Goal: Task Accomplishment & Management: Manage account settings

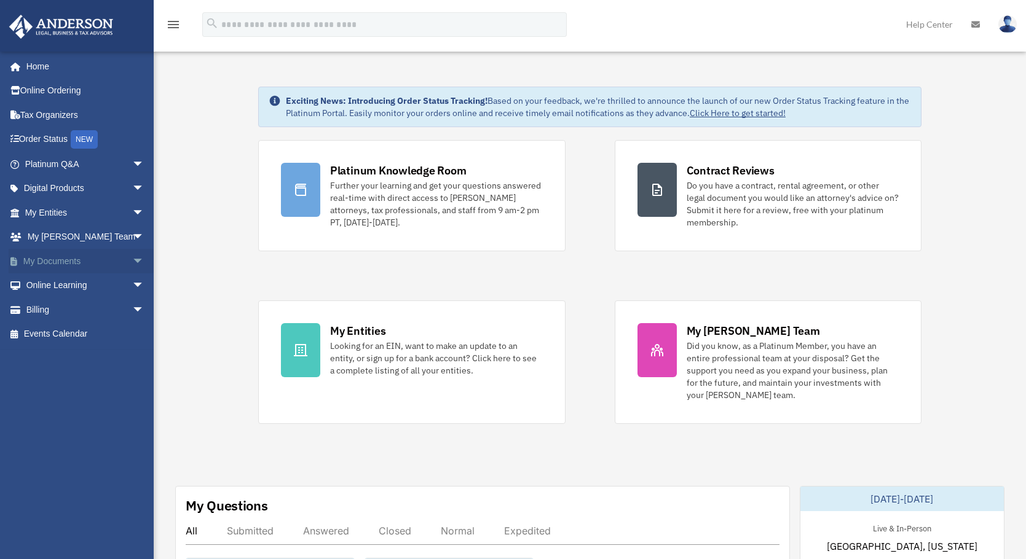
click at [132, 259] on span "arrow_drop_down" at bounding box center [144, 261] width 25 height 25
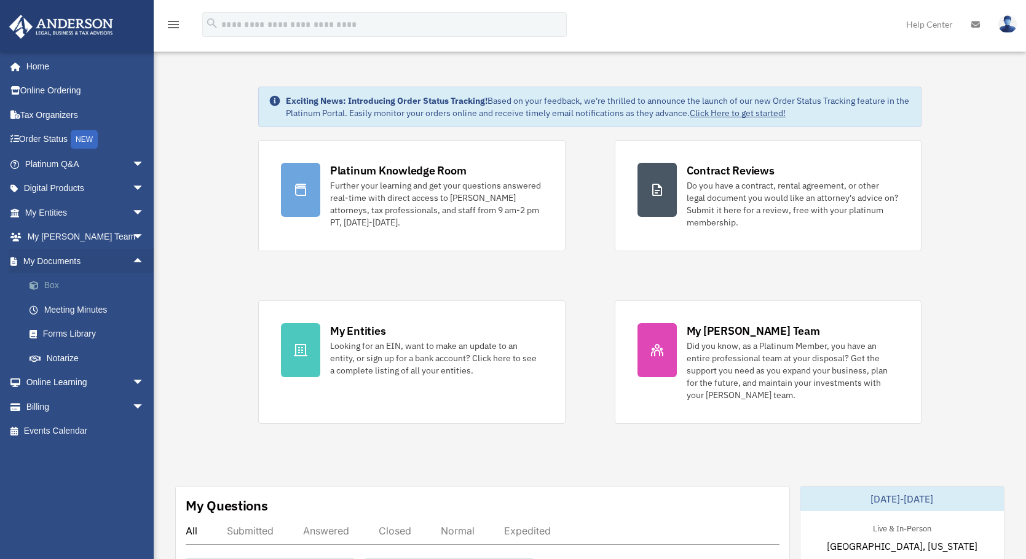
click at [58, 287] on link "Box" at bounding box center [90, 286] width 146 height 25
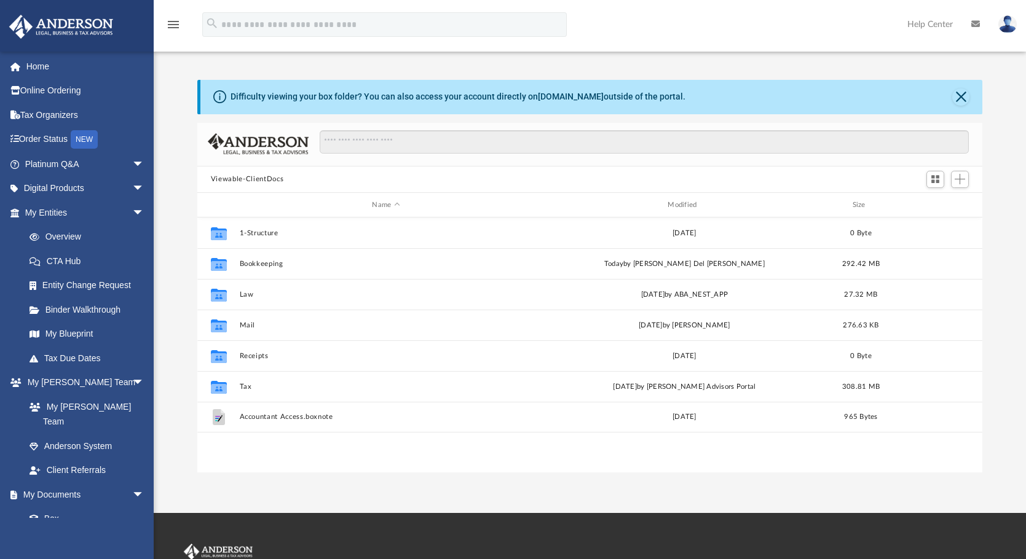
scroll to position [271, 776]
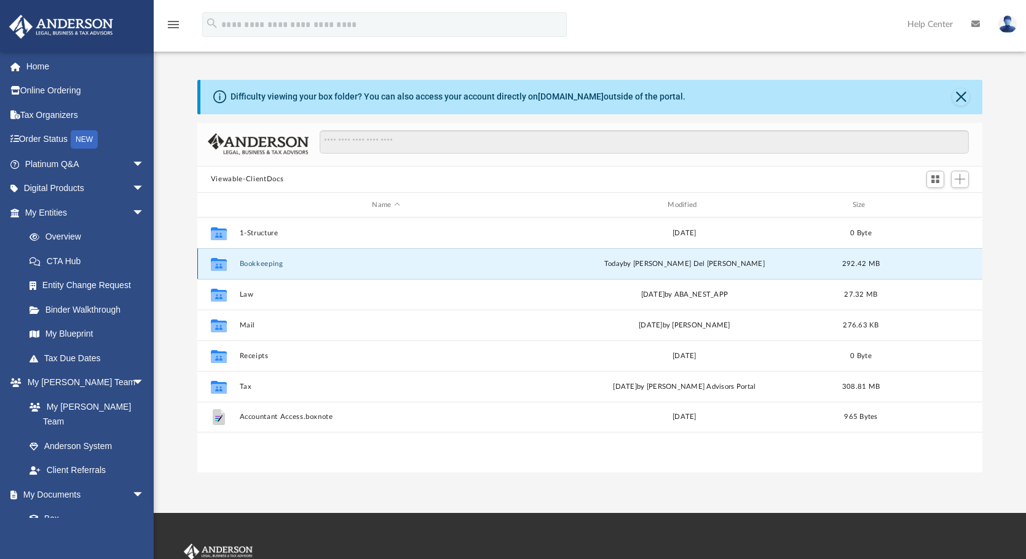
click at [274, 266] on button "Bookkeeping" at bounding box center [385, 264] width 293 height 8
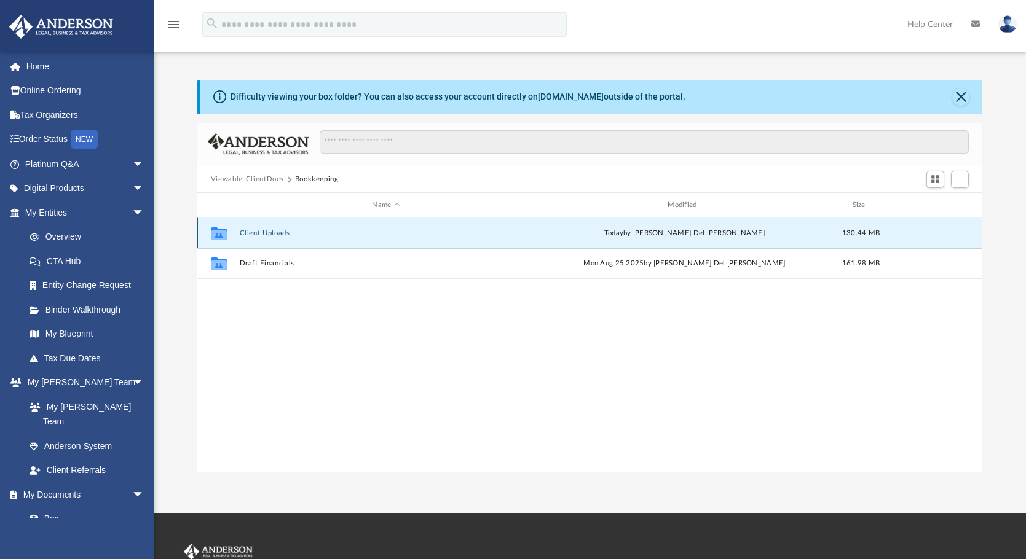
click at [266, 234] on button "Client Uploads" at bounding box center [385, 233] width 293 height 8
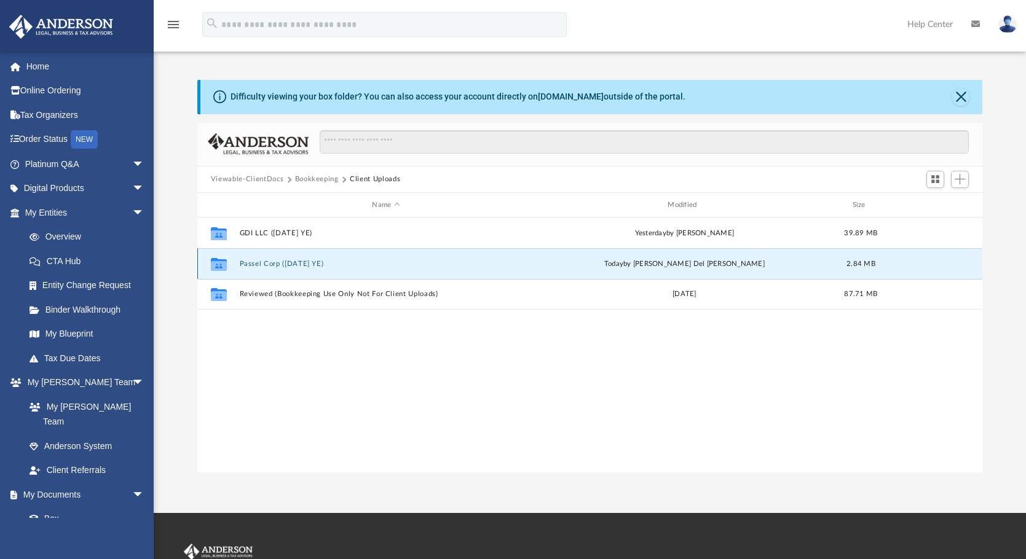
click at [284, 263] on button "Passel Corp (1120 June YE)" at bounding box center [385, 264] width 293 height 8
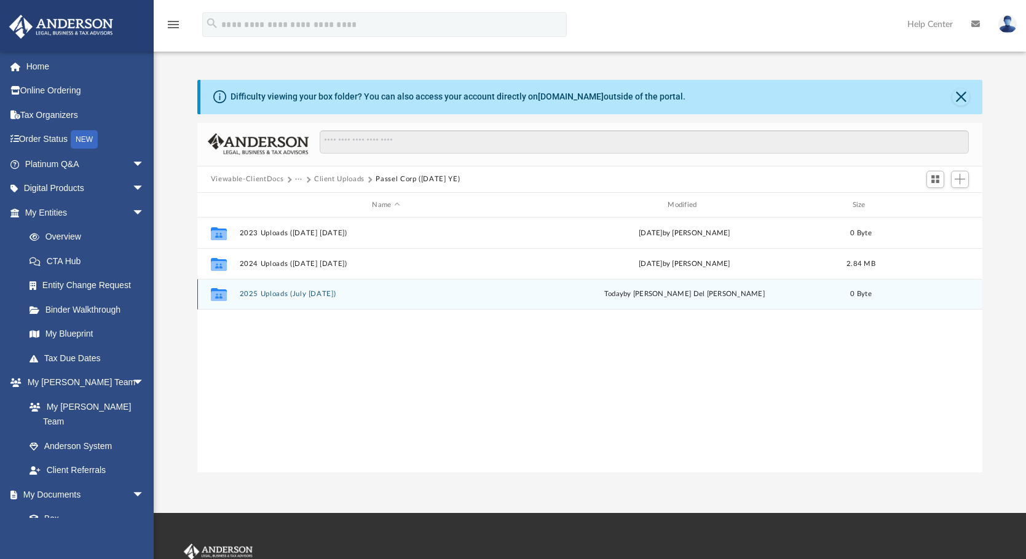
click at [283, 290] on div "Collaborated Folder 2025 Uploads (July 25 - Jun 26) today by Ruby Del Prado 0 B…" at bounding box center [589, 294] width 785 height 31
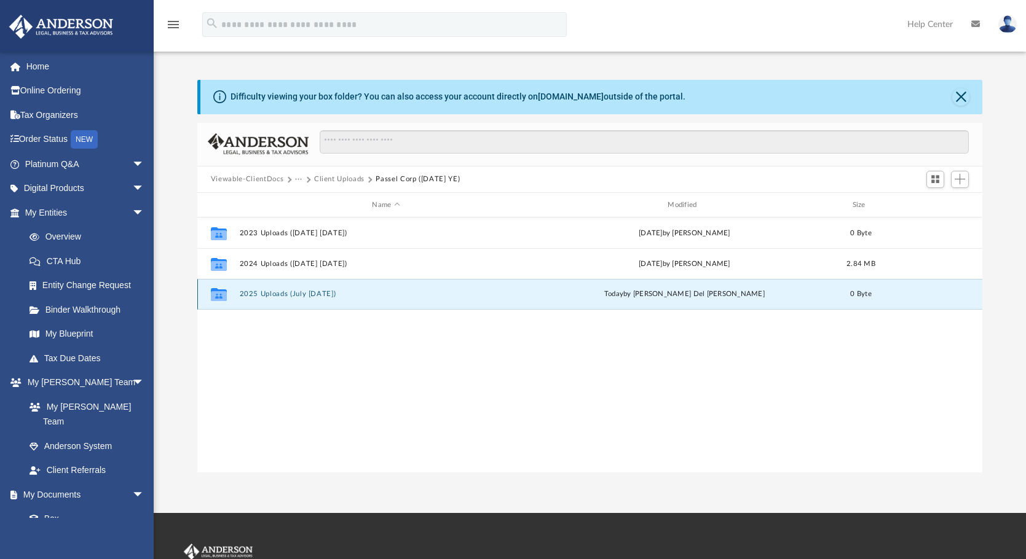
click at [256, 294] on button "2025 Uploads (July 25 - Jun 26)" at bounding box center [385, 295] width 293 height 8
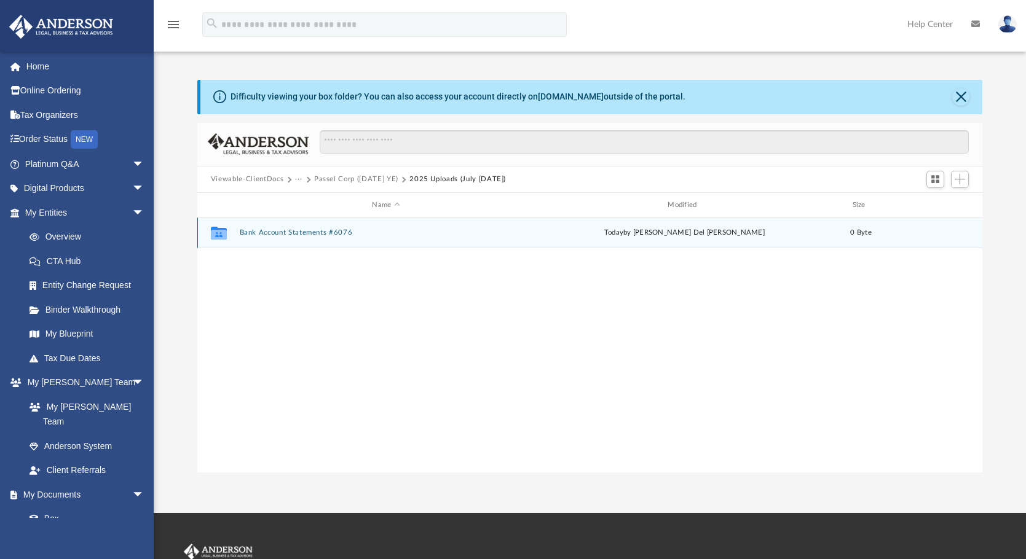
click at [283, 230] on button "Bank Account Statements #6076" at bounding box center [385, 233] width 293 height 8
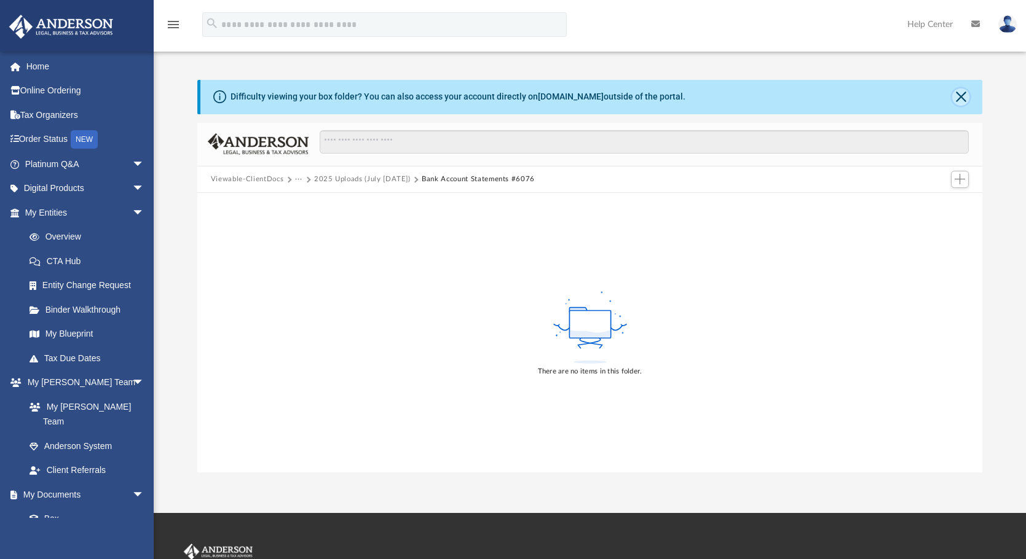
click at [960, 94] on button "Close" at bounding box center [960, 97] width 17 height 17
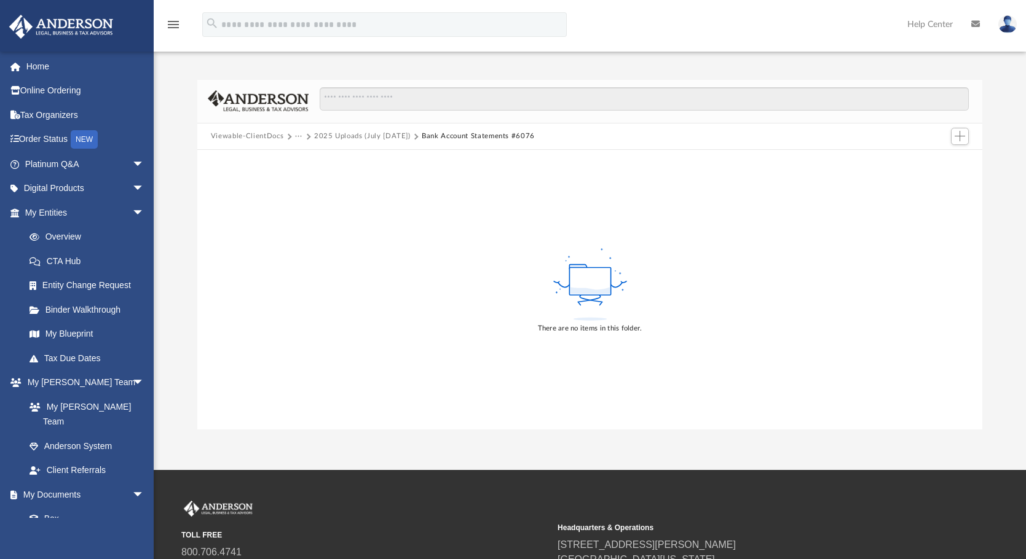
click at [356, 136] on button "2025 Uploads (July 25 - Jun 26)" at bounding box center [362, 136] width 97 height 11
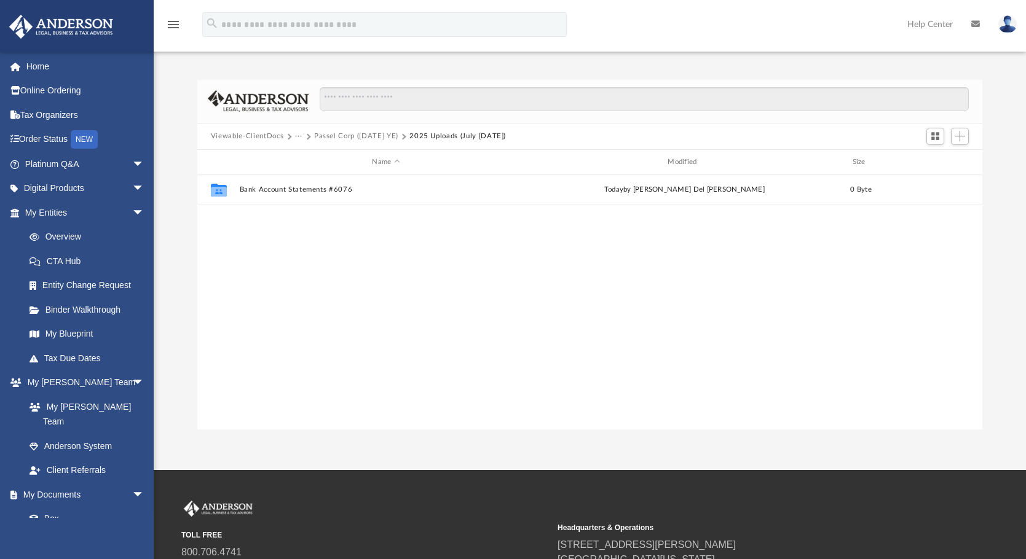
click at [345, 137] on button "Passel Corp (1120 June YE)" at bounding box center [356, 136] width 84 height 11
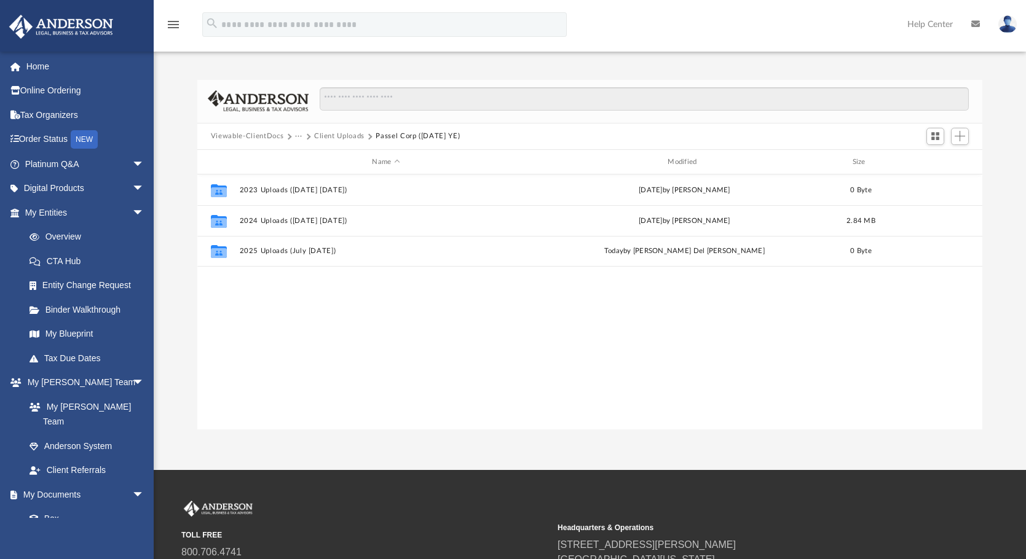
click at [343, 134] on button "Client Uploads" at bounding box center [339, 136] width 50 height 11
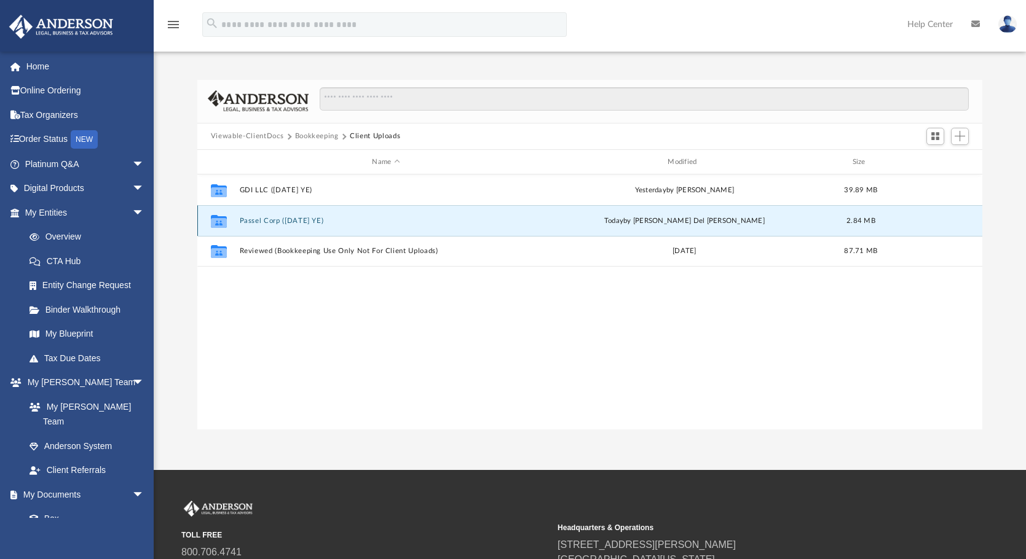
click at [267, 221] on button "Passel Corp (1120 June YE)" at bounding box center [385, 221] width 293 height 8
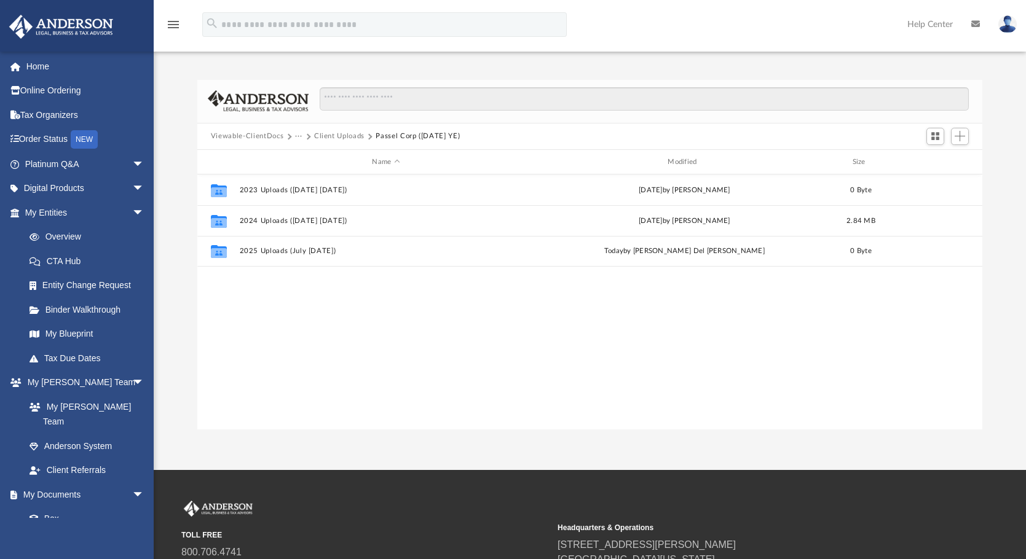
click at [339, 135] on button "Client Uploads" at bounding box center [339, 136] width 50 height 11
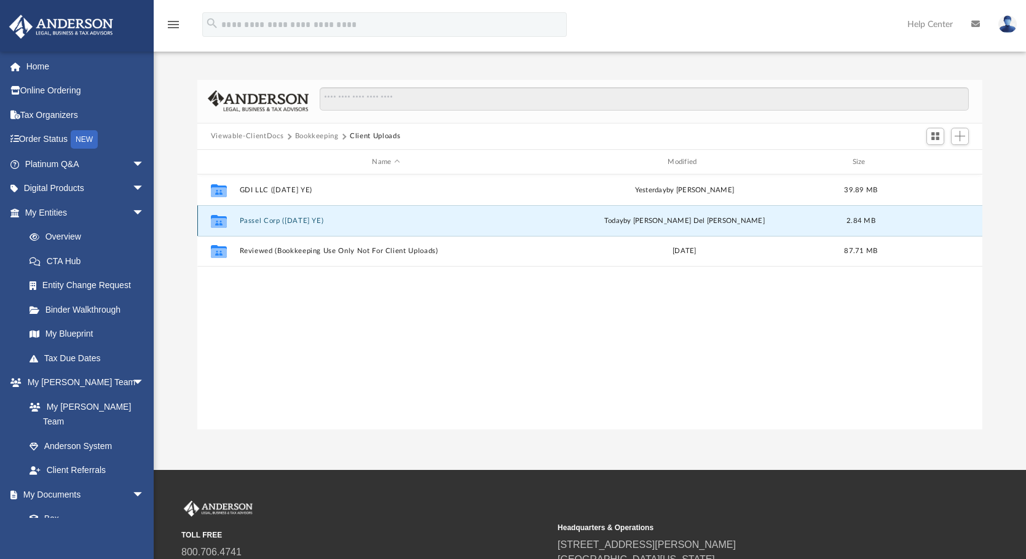
click at [263, 219] on button "Passel Corp (1120 June YE)" at bounding box center [385, 221] width 293 height 8
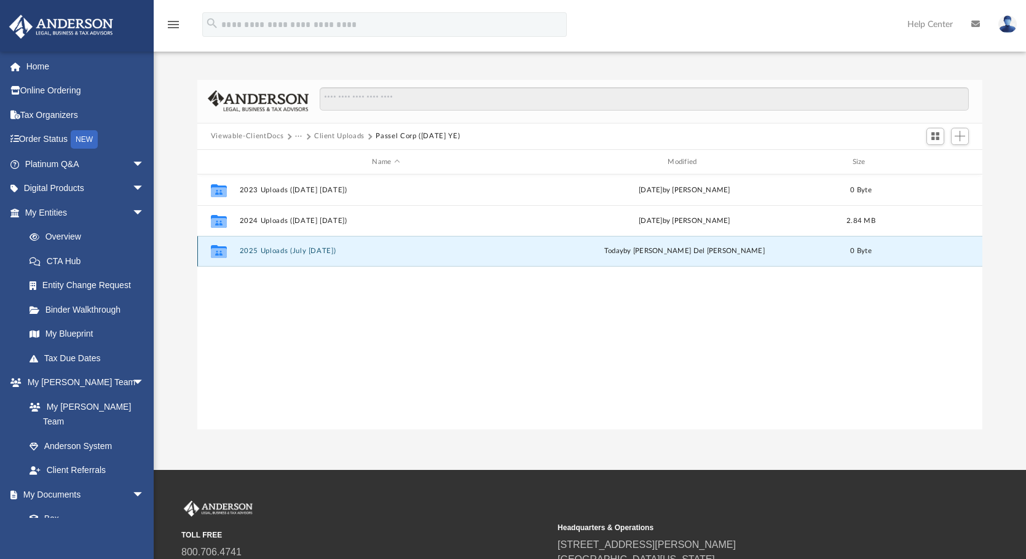
click at [271, 250] on button "2025 Uploads (July 25 - Jun 26)" at bounding box center [385, 252] width 293 height 8
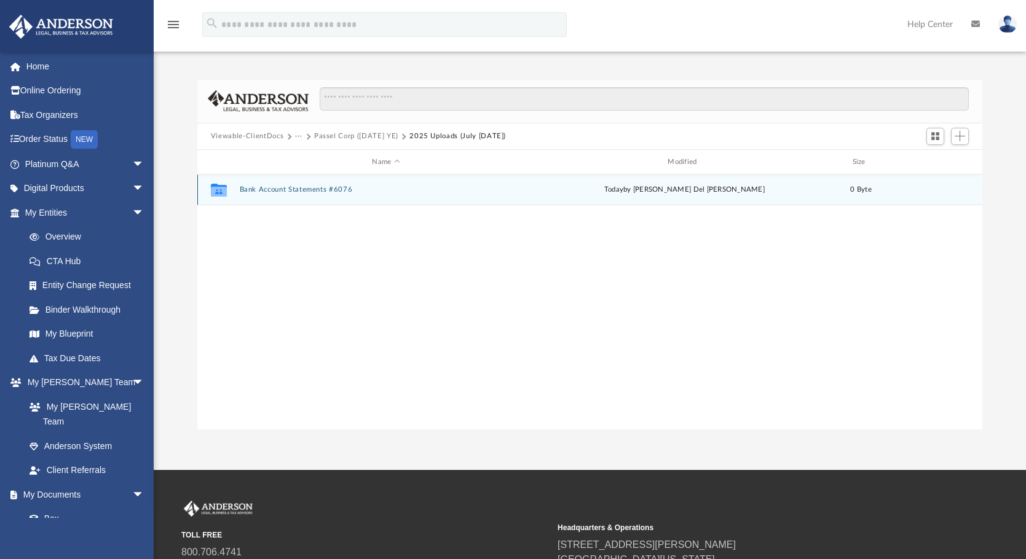
click at [268, 187] on button "Bank Account Statements #6076" at bounding box center [385, 190] width 293 height 8
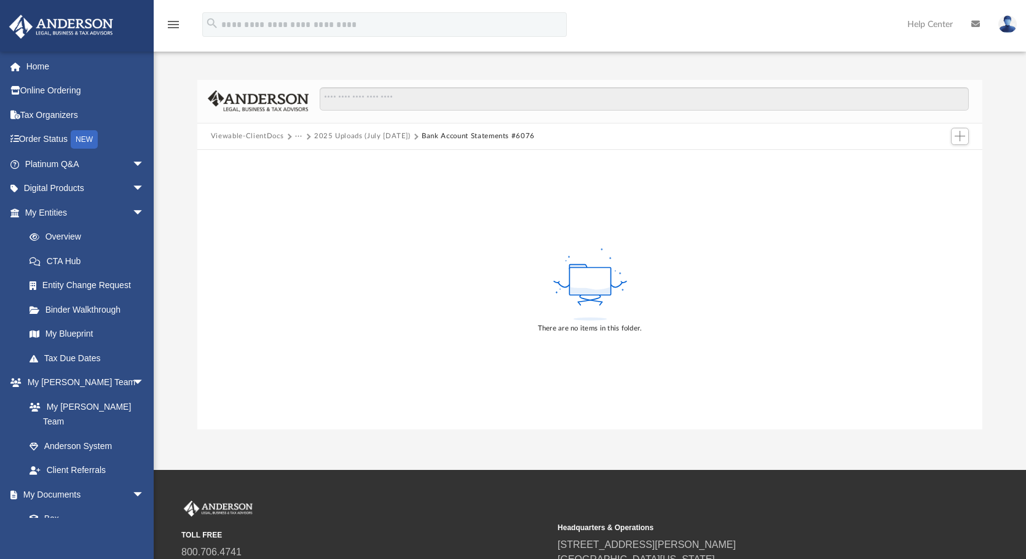
click at [403, 135] on button "2025 Uploads (July 25 - Jun 26)" at bounding box center [362, 136] width 97 height 11
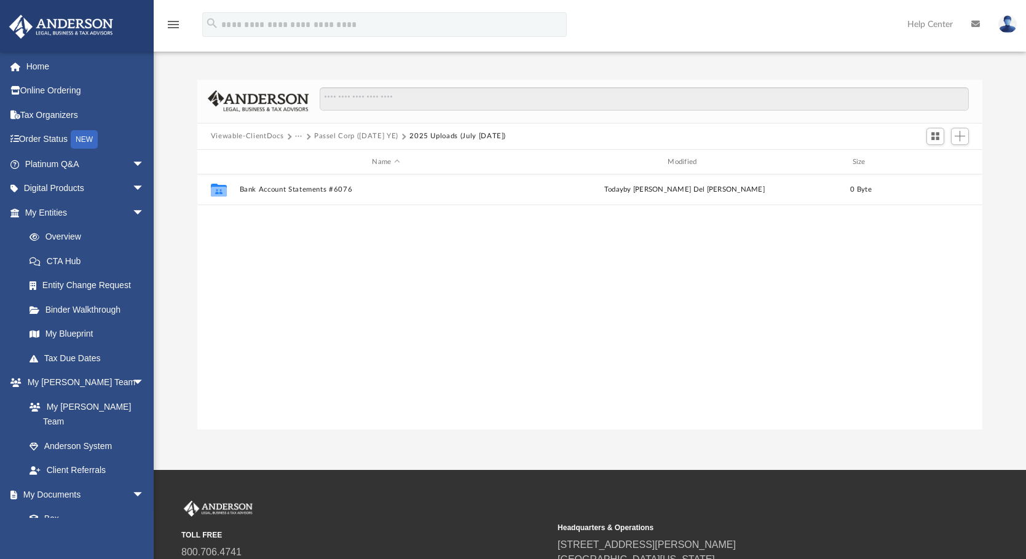
click at [380, 133] on button "Passel Corp (1120 June YE)" at bounding box center [356, 136] width 84 height 11
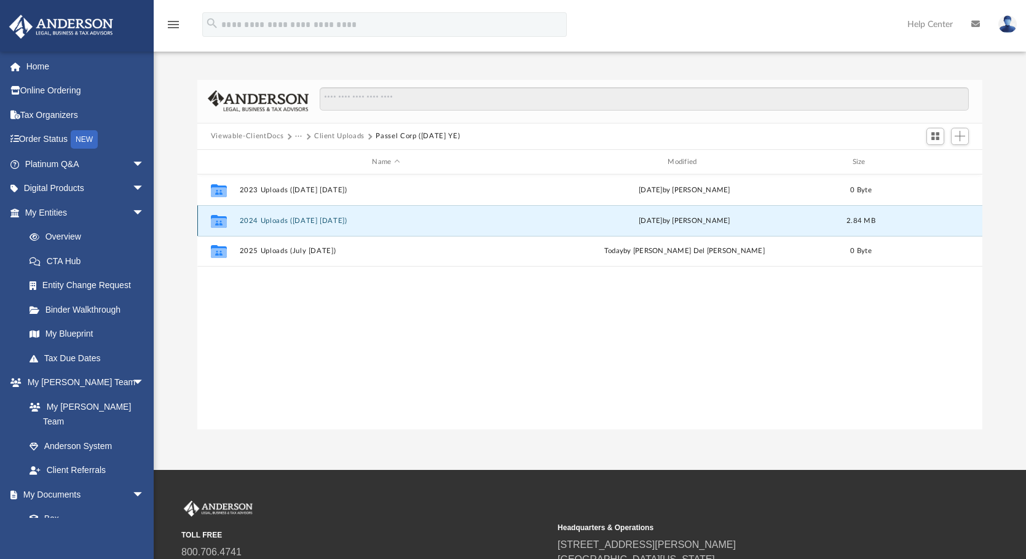
click at [272, 221] on button "2024 Uploads (Jul 24 - Jun 25)" at bounding box center [385, 221] width 293 height 8
click at [264, 219] on button "Passel Corp Shareholder Loan" at bounding box center [385, 221] width 293 height 8
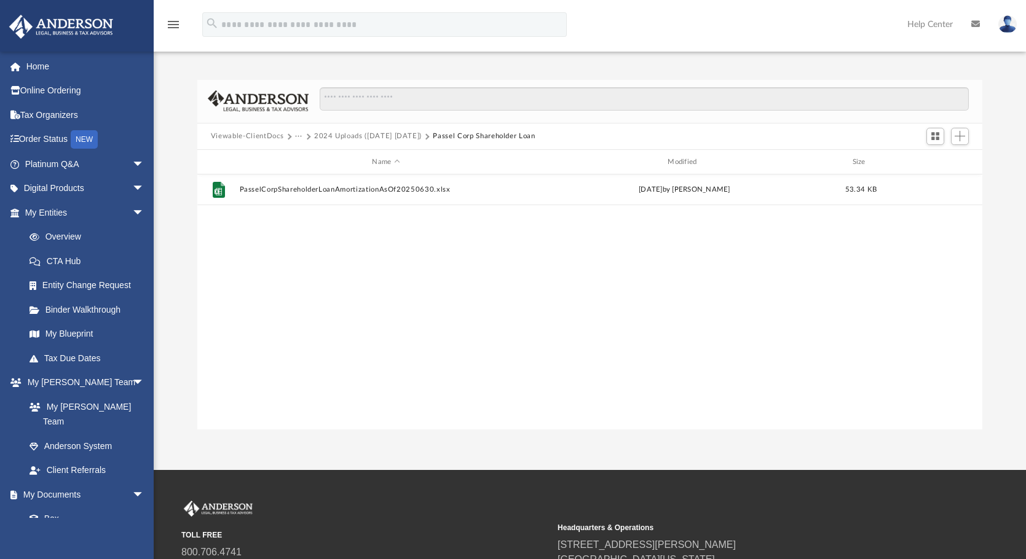
click at [264, 218] on div "File PasselCorpShareholderLoanAmortizationAsOf20250630.xlsx Sat Jul 19 2025 by …" at bounding box center [589, 302] width 785 height 255
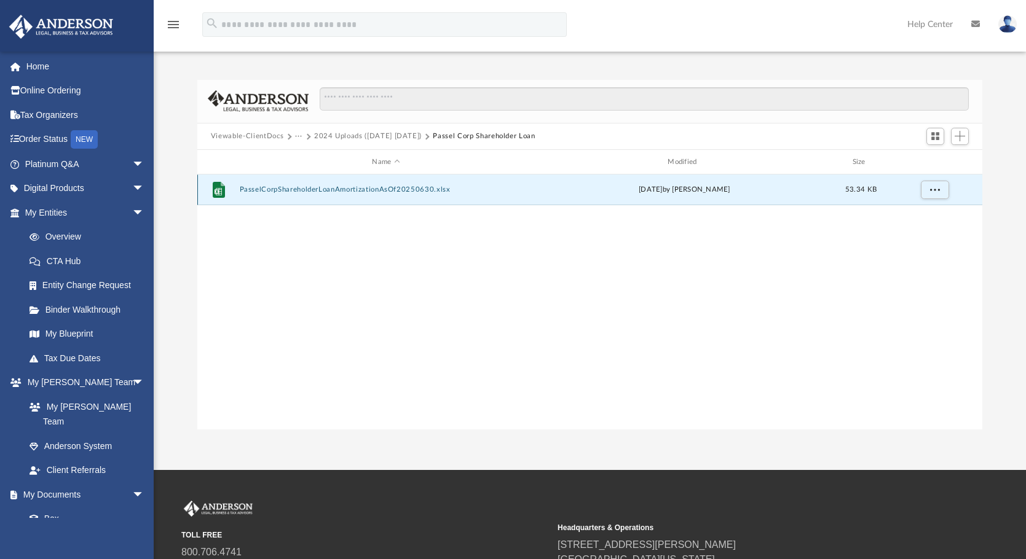
click at [282, 191] on button "PasselCorpShareholderLoanAmortizationAsOf20250630.xlsx" at bounding box center [385, 190] width 293 height 8
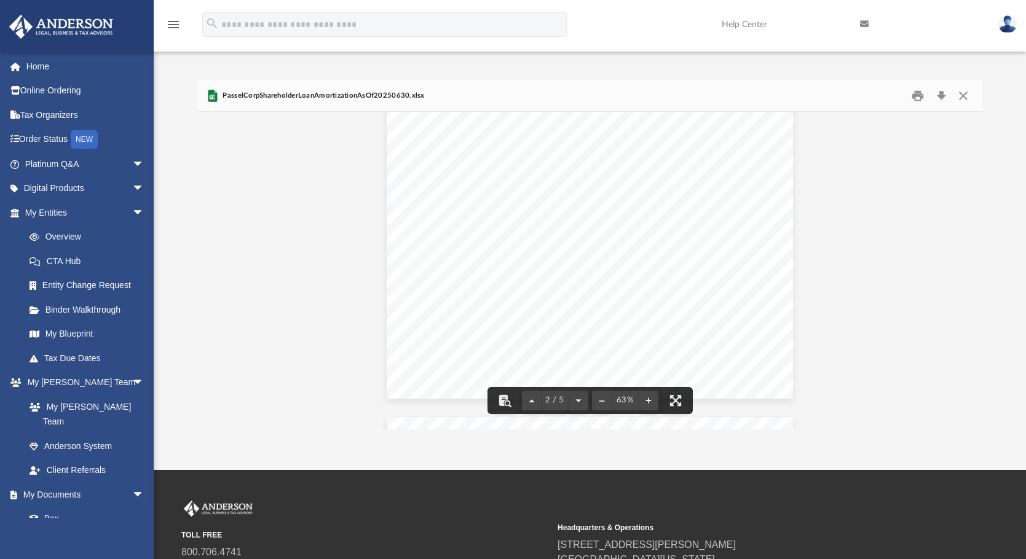
scroll to position [0, 0]
click at [967, 95] on button "Close" at bounding box center [963, 95] width 22 height 19
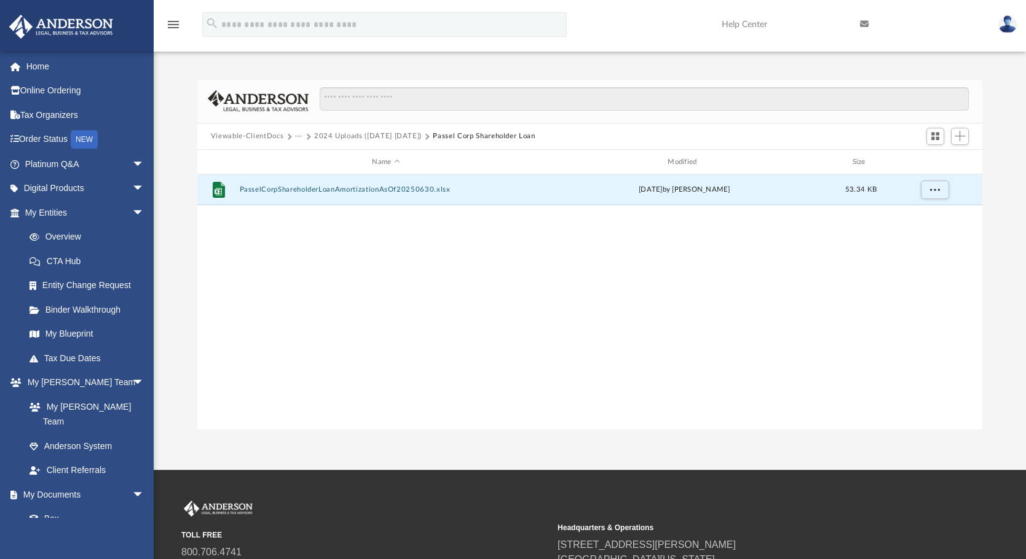
click at [403, 135] on button "2024 Uploads (Jul 24 - Jun 25)" at bounding box center [368, 136] width 108 height 11
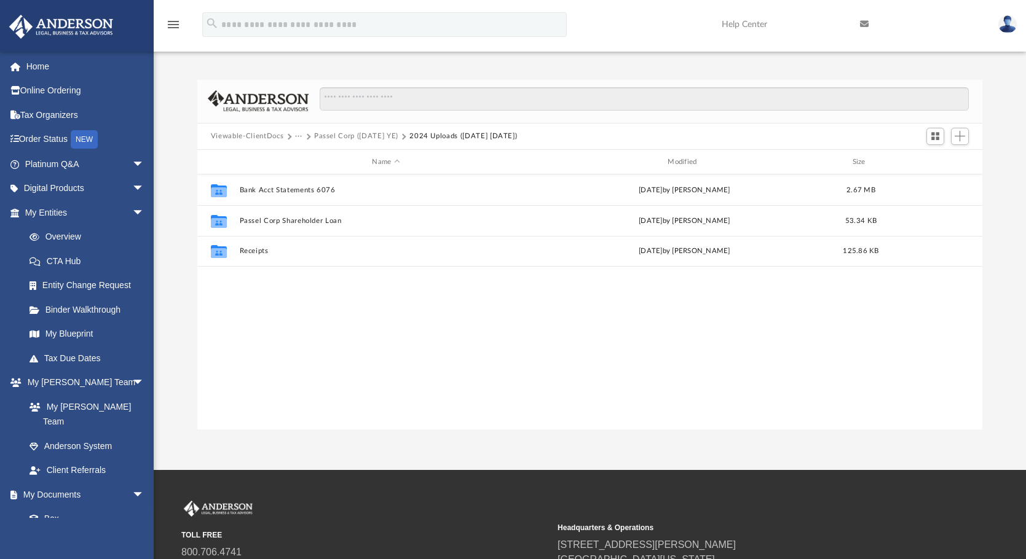
click at [394, 136] on button "Passel Corp (1120 June YE)" at bounding box center [356, 136] width 84 height 11
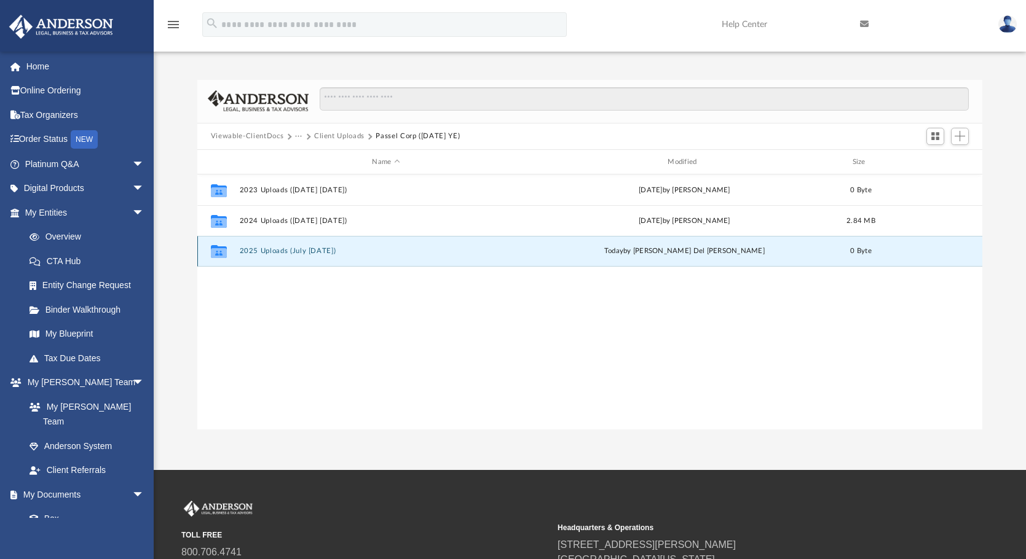
click at [266, 249] on button "2025 Uploads (July 25 - Jun 26)" at bounding box center [385, 252] width 293 height 8
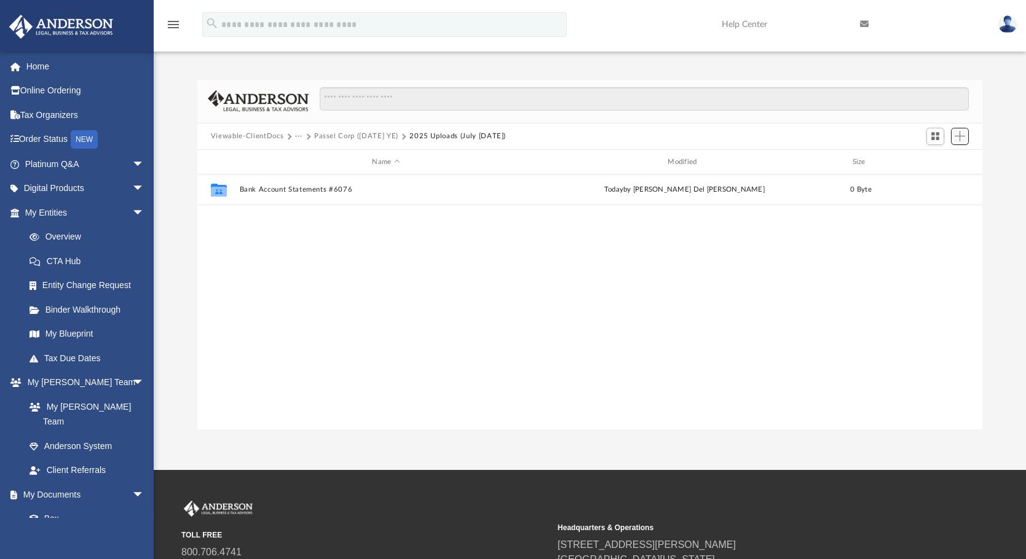
click at [960, 131] on span "Add" at bounding box center [960, 136] width 10 height 10
click at [930, 182] on li "New Folder" at bounding box center [942, 180] width 39 height 13
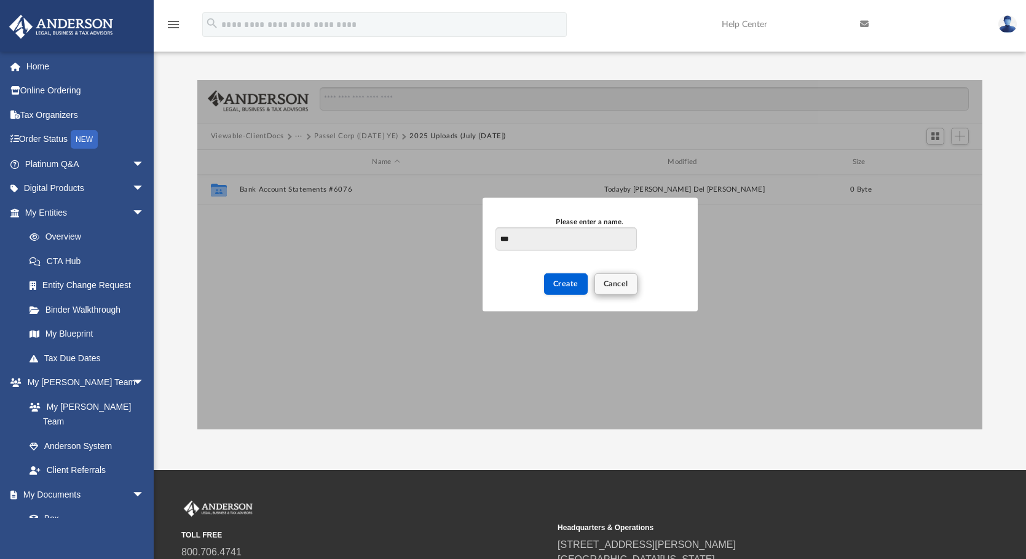
type input "**"
click at [612, 282] on span "Cancel" at bounding box center [616, 283] width 25 height 7
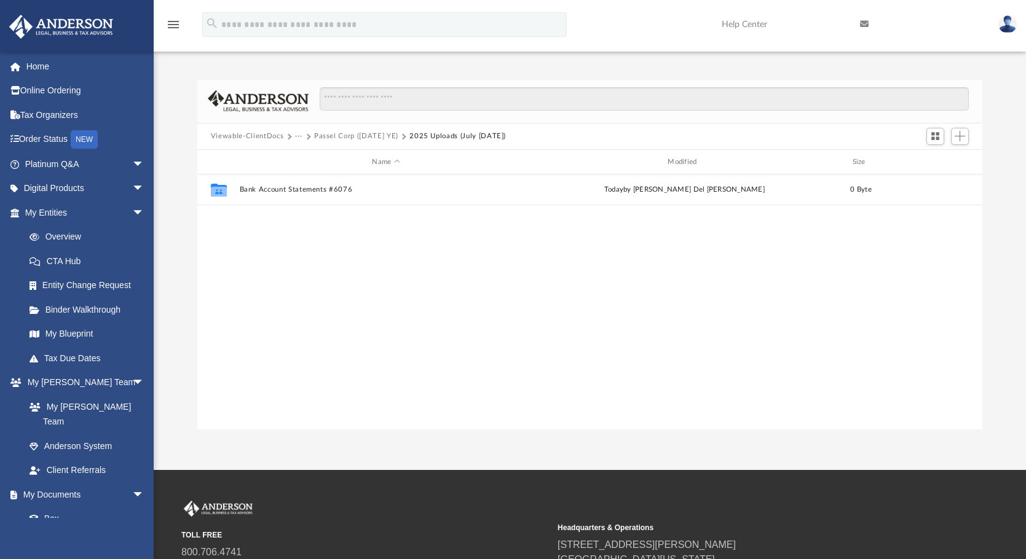
click at [393, 136] on button "Passel Corp (1120 June YE)" at bounding box center [356, 136] width 84 height 11
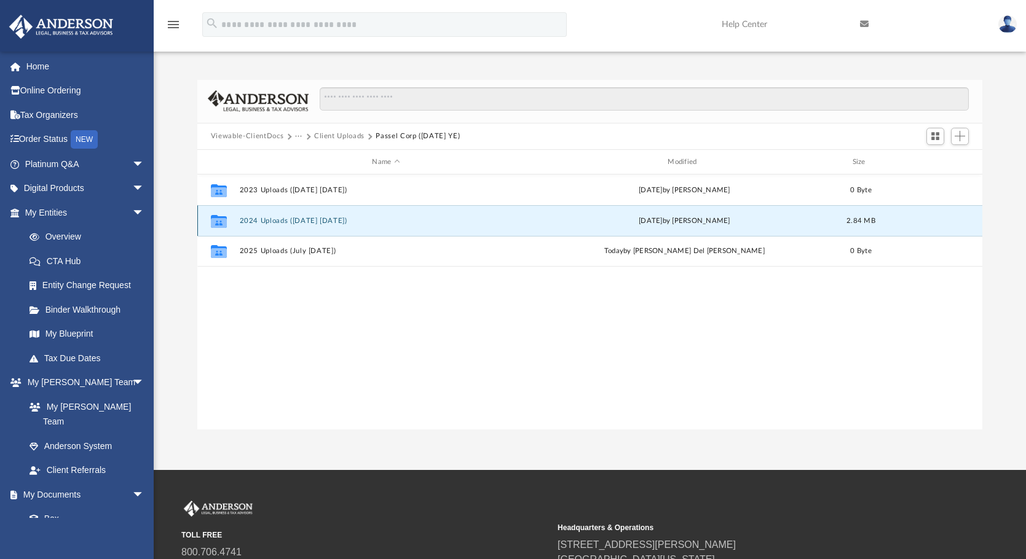
click at [278, 219] on button "2024 Uploads (Jul 24 - Jun 25)" at bounding box center [385, 221] width 293 height 8
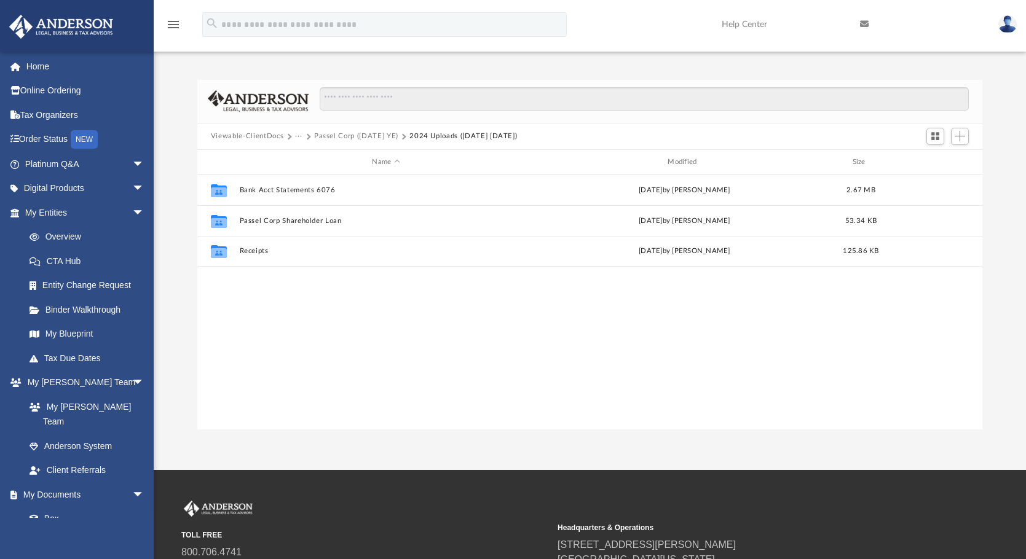
click at [387, 133] on button "Passel Corp (1120 June YE)" at bounding box center [356, 136] width 84 height 11
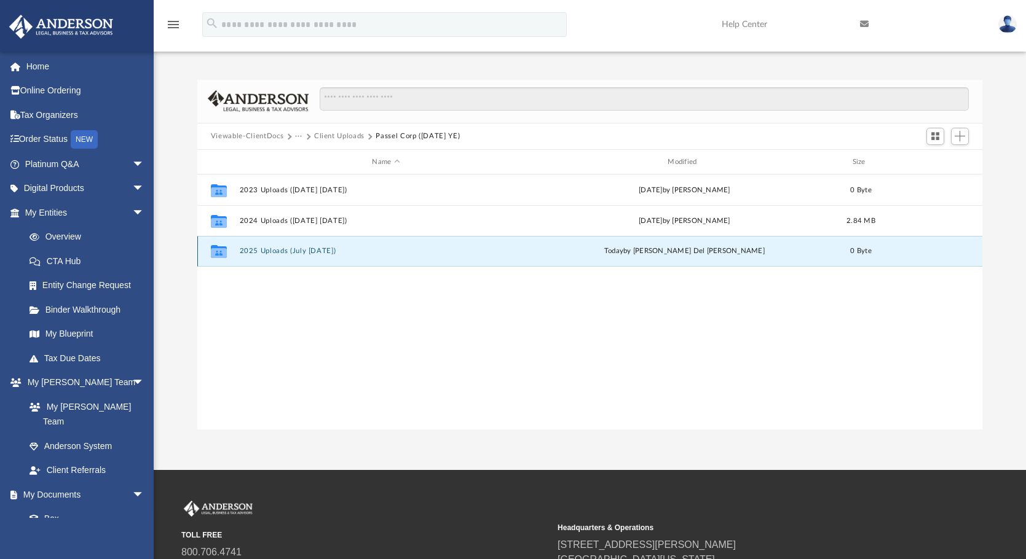
click at [274, 247] on div "Collaborated Folder 2025 Uploads (July 25 - Jun 26) today by Ruby Del Prado 0 B…" at bounding box center [589, 251] width 785 height 31
click at [271, 248] on button "2025 Uploads (July 25 - Jun 26)" at bounding box center [385, 252] width 293 height 8
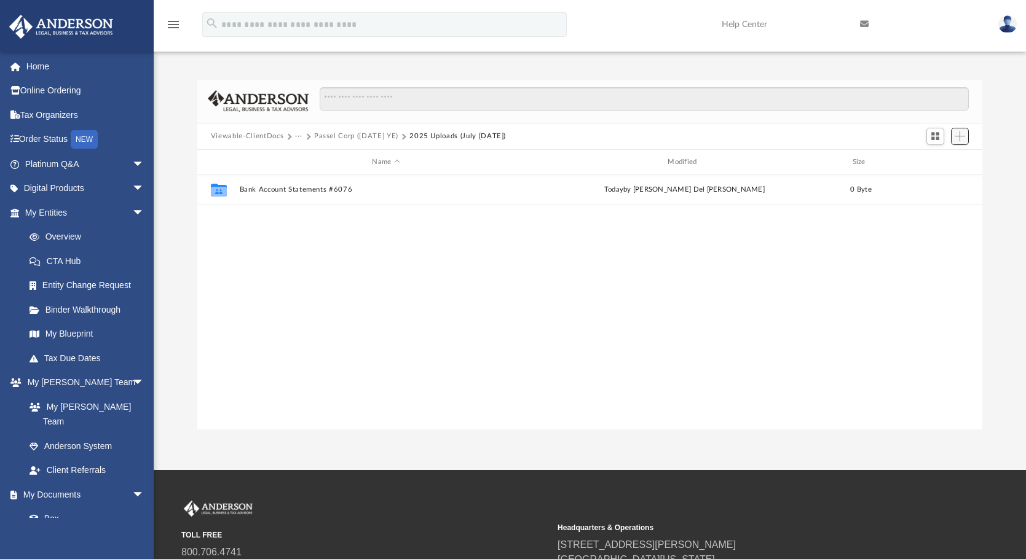
click at [960, 137] on span "Add" at bounding box center [960, 136] width 10 height 10
click at [935, 180] on li "New Folder" at bounding box center [942, 180] width 39 height 13
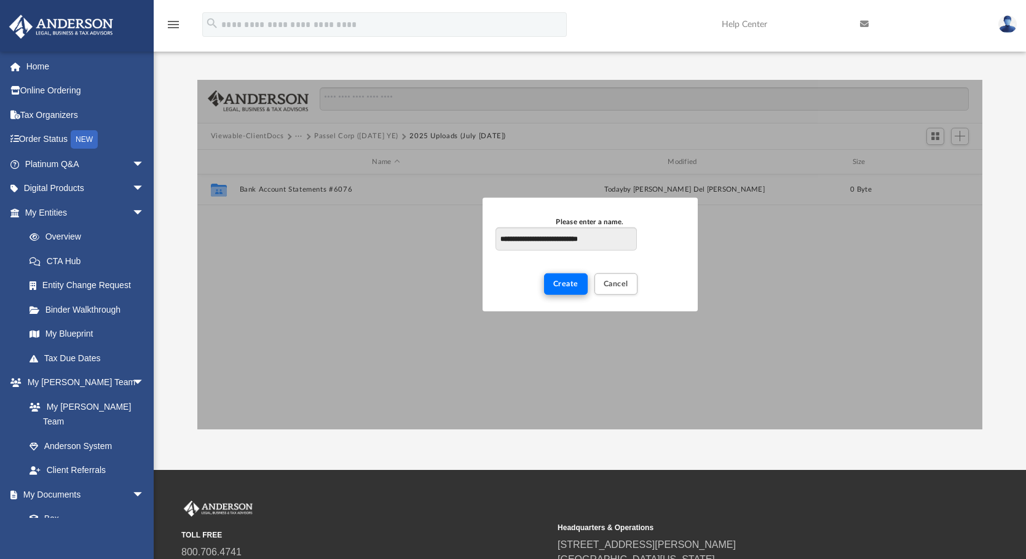
type input "**********"
click at [566, 285] on span "Create" at bounding box center [565, 283] width 25 height 7
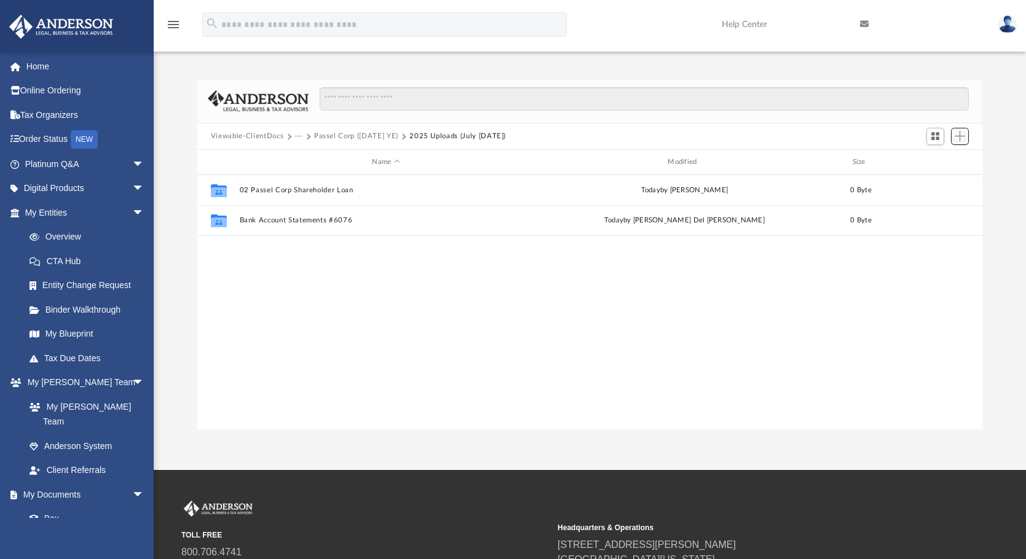
click at [961, 134] on span "Add" at bounding box center [960, 136] width 10 height 10
click at [936, 181] on li "New Folder" at bounding box center [942, 180] width 39 height 13
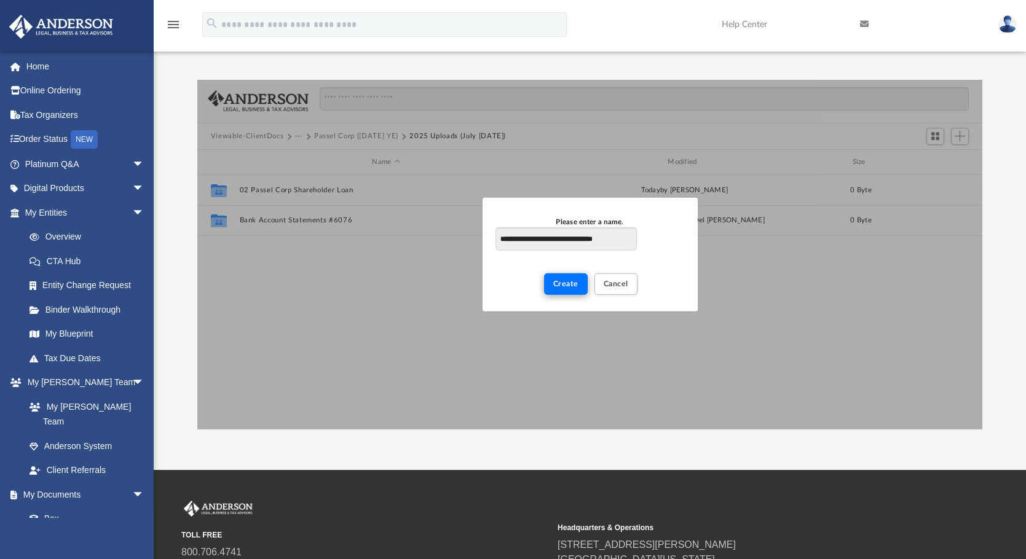
type input "**********"
click at [564, 280] on span "Create" at bounding box center [565, 283] width 25 height 7
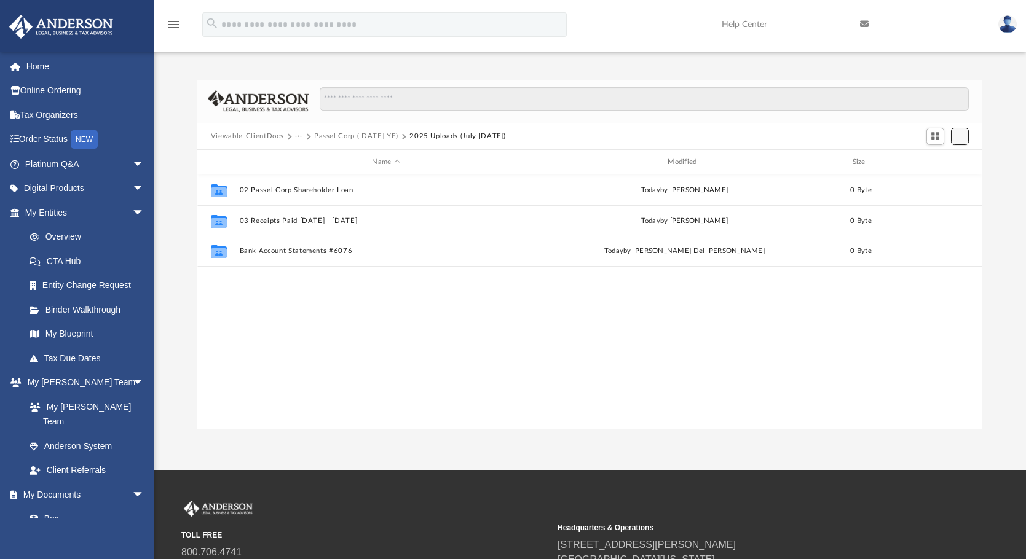
click at [959, 135] on span "Add" at bounding box center [960, 136] width 10 height 10
click at [938, 180] on li "New Folder" at bounding box center [942, 180] width 39 height 13
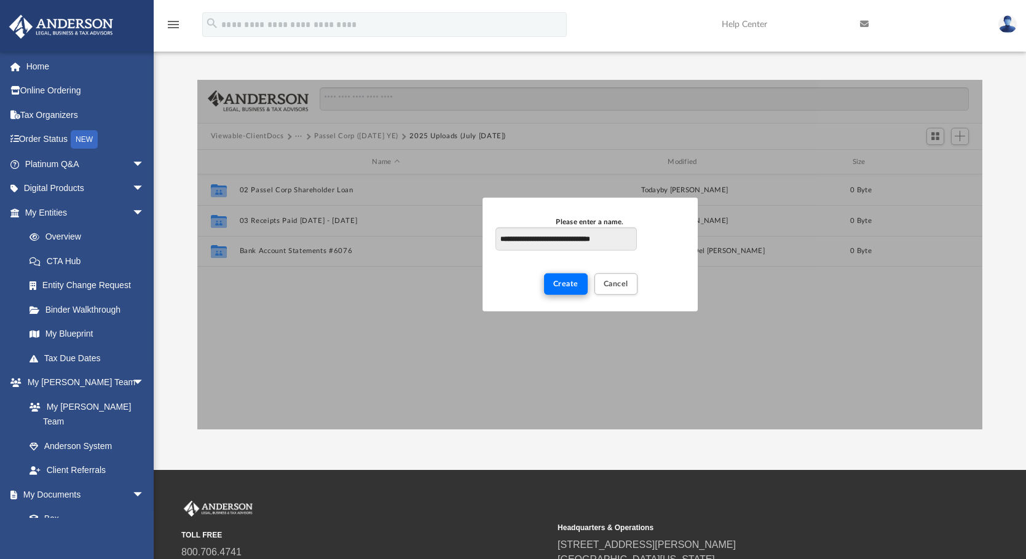
type input "**********"
click at [564, 283] on span "Create" at bounding box center [565, 283] width 25 height 7
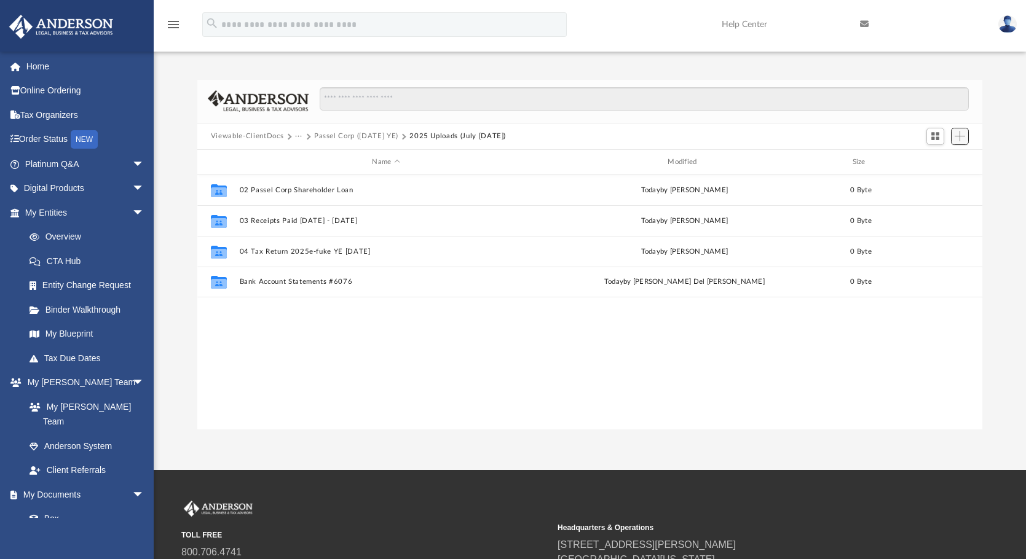
click at [962, 133] on span "Add" at bounding box center [960, 136] width 10 height 10
click at [928, 181] on li "New Folder" at bounding box center [942, 180] width 39 height 13
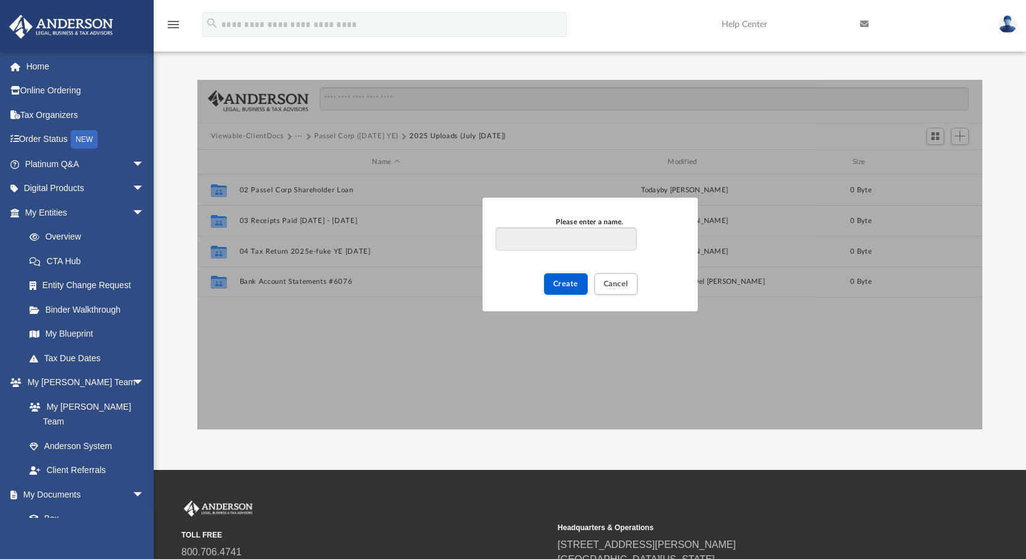
click at [513, 237] on input "Please enter a name." at bounding box center [566, 238] width 141 height 23
type input "**********"
click at [571, 283] on span "Create" at bounding box center [565, 283] width 25 height 7
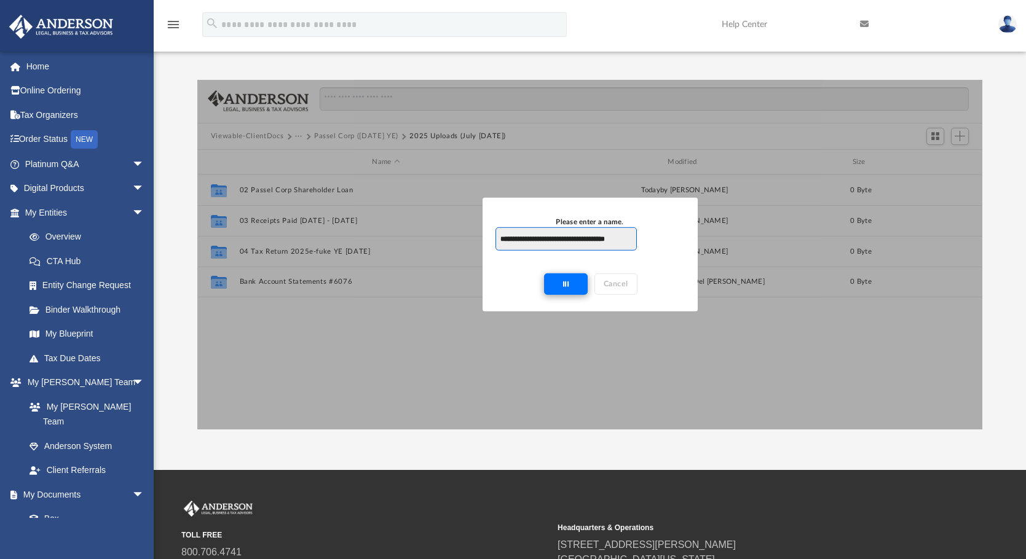
scroll to position [0, 4]
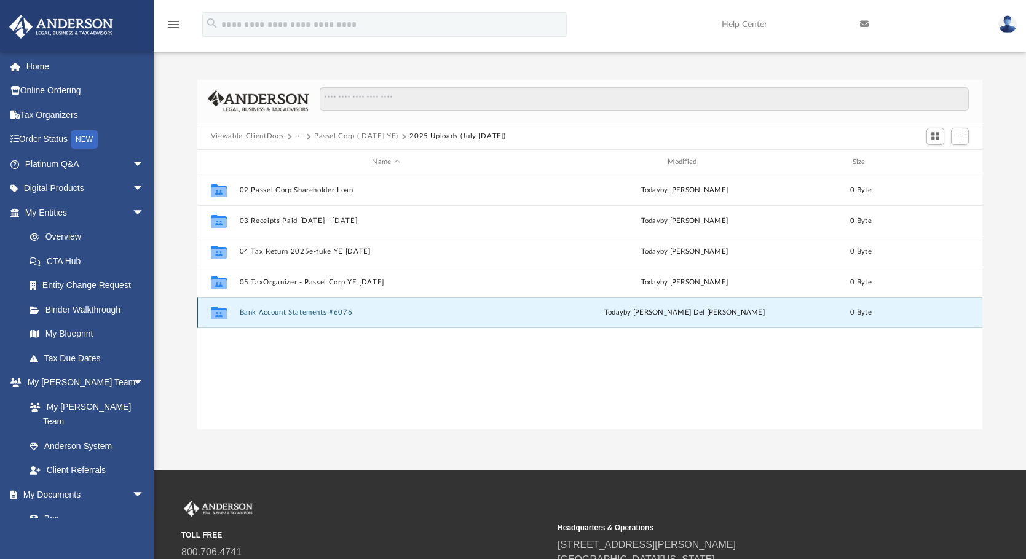
click at [280, 310] on button "Bank Account Statements #6076" at bounding box center [385, 313] width 293 height 8
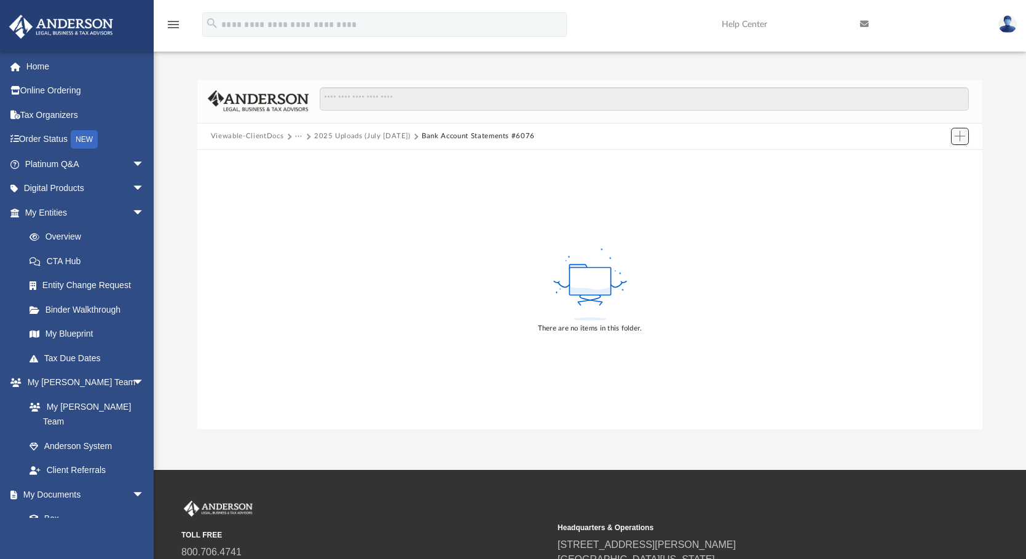
click at [960, 135] on span "Add" at bounding box center [960, 136] width 10 height 10
click at [1005, 258] on div "Difficulty viewing your box folder? You can also access your account directly o…" at bounding box center [590, 255] width 872 height 350
click at [959, 135] on span "Add" at bounding box center [960, 136] width 10 height 10
click at [990, 297] on div "Difficulty viewing your box folder? You can also access your account directly o…" at bounding box center [590, 255] width 872 height 350
click at [959, 131] on span "Add" at bounding box center [960, 136] width 10 height 10
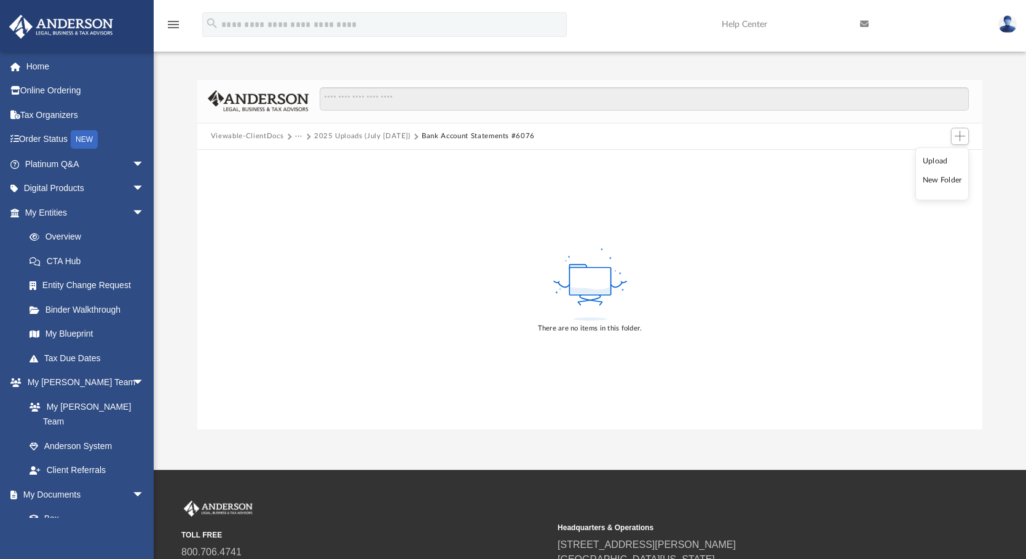
click at [931, 162] on li "Upload" at bounding box center [942, 161] width 39 height 13
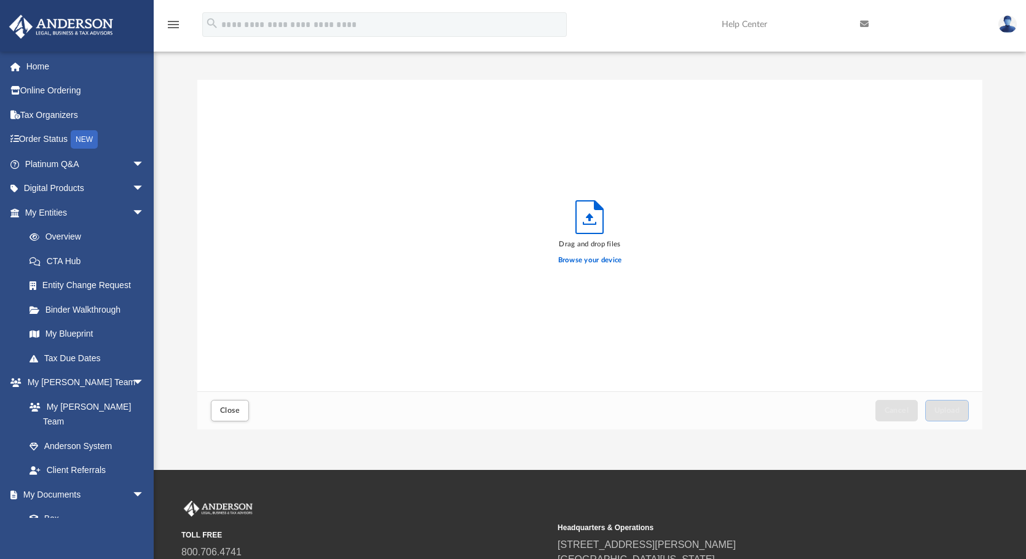
scroll to position [302, 776]
click at [593, 259] on label "Browse your device" at bounding box center [590, 260] width 64 height 11
click at [0, 0] on input "Browse your device" at bounding box center [0, 0] width 0 height 0
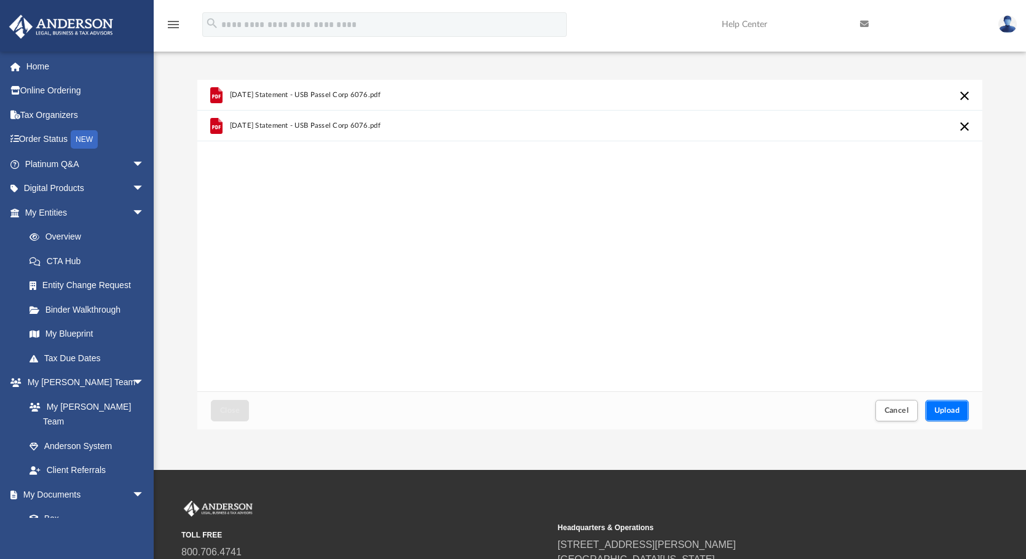
click at [941, 409] on span "Upload" at bounding box center [948, 410] width 26 height 7
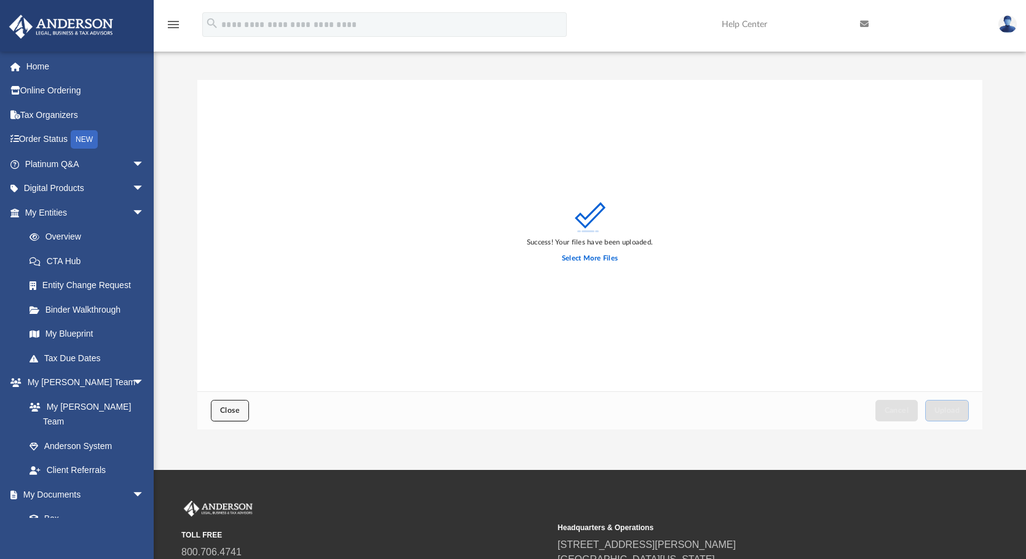
click at [223, 408] on span "Close" at bounding box center [230, 410] width 20 height 7
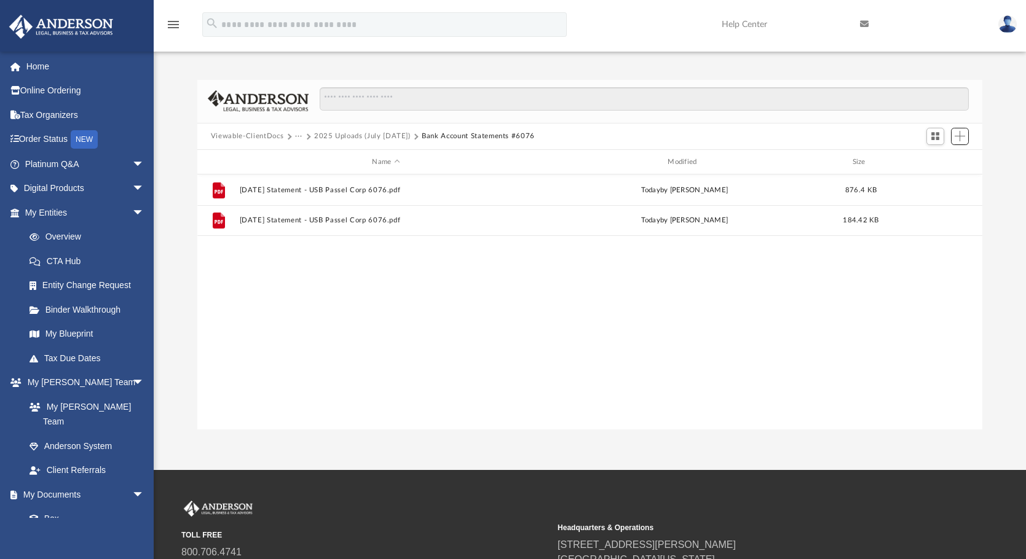
scroll to position [271, 776]
click at [394, 133] on button "2025 Uploads (July 25 - Jun 26)" at bounding box center [362, 136] width 97 height 11
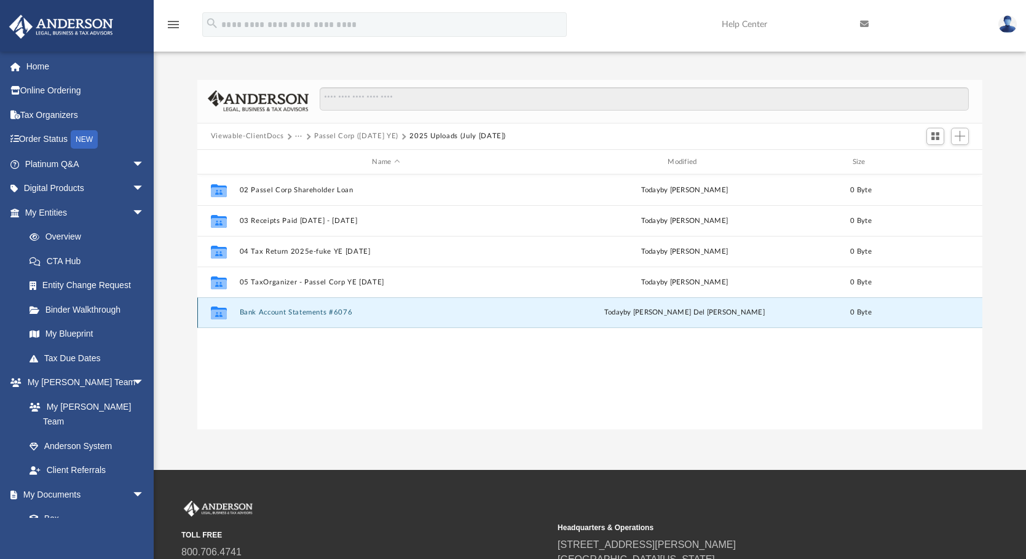
click at [291, 312] on button "Bank Account Statements #6076" at bounding box center [385, 313] width 293 height 8
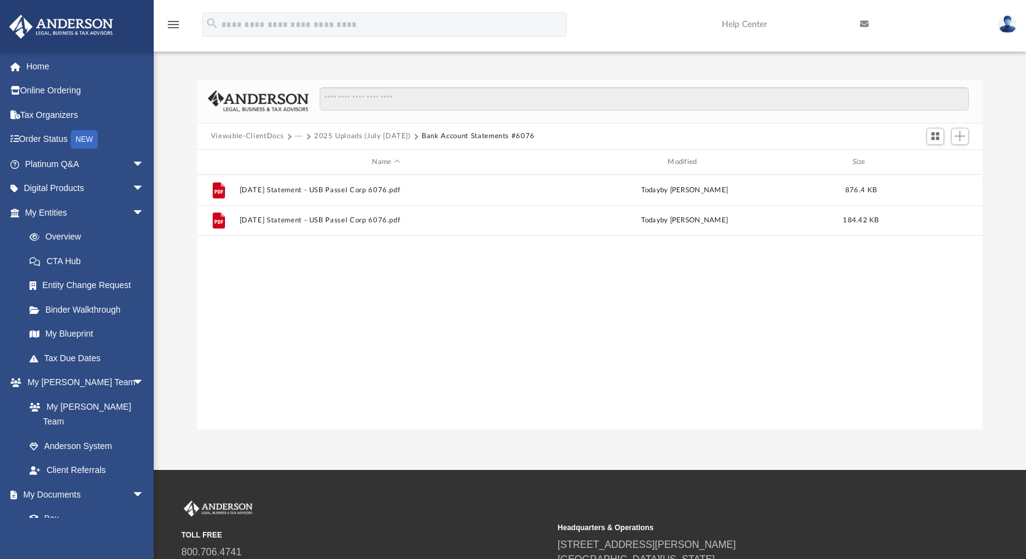
click at [410, 136] on button "2025 Uploads (July 25 - Jun 26)" at bounding box center [362, 136] width 97 height 11
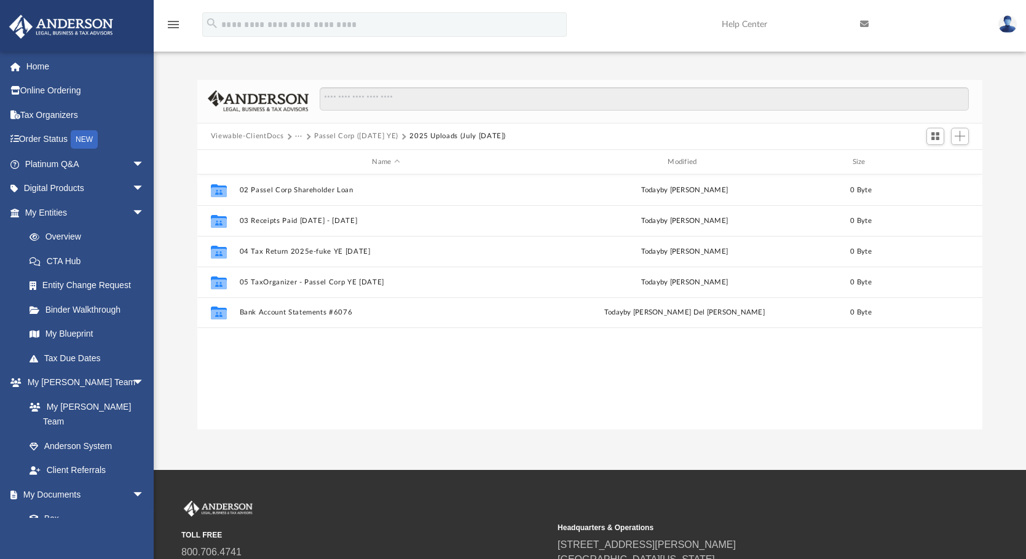
click at [385, 135] on button "Passel Corp (1120 June YE)" at bounding box center [356, 136] width 84 height 11
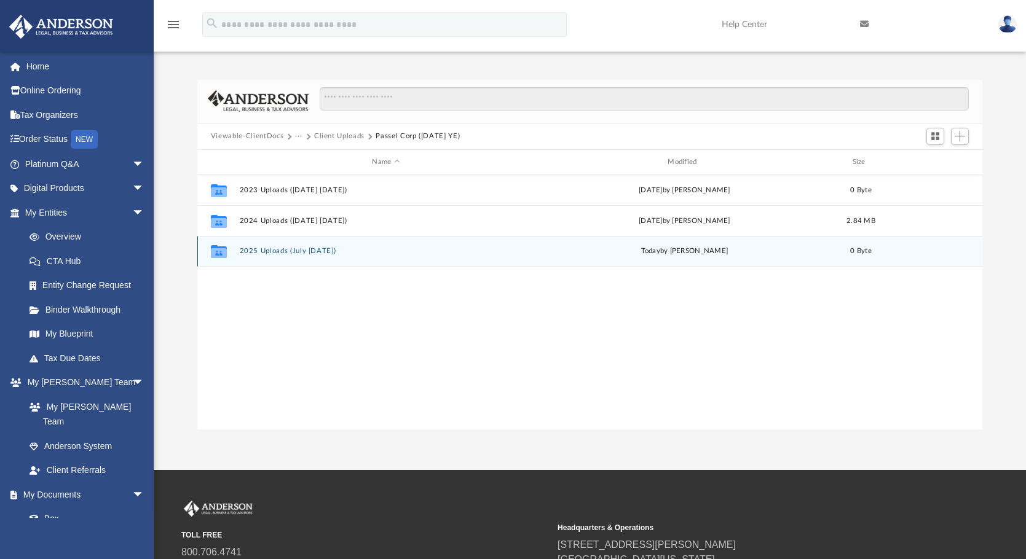
click at [278, 251] on button "2025 Uploads (July 25 - Jun 26)" at bounding box center [385, 252] width 293 height 8
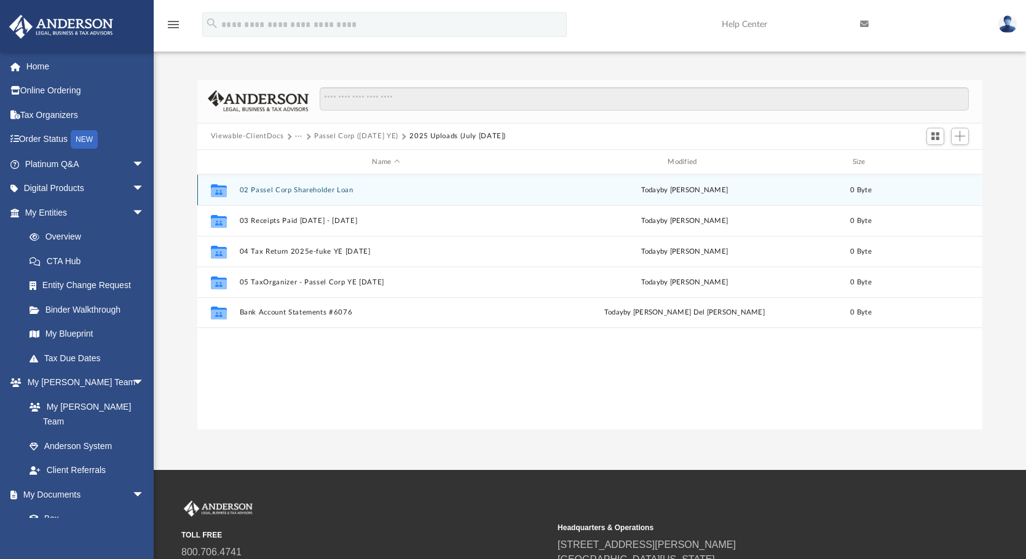
click at [270, 188] on button "02 Passel Corp Shareholder Loan" at bounding box center [385, 190] width 293 height 8
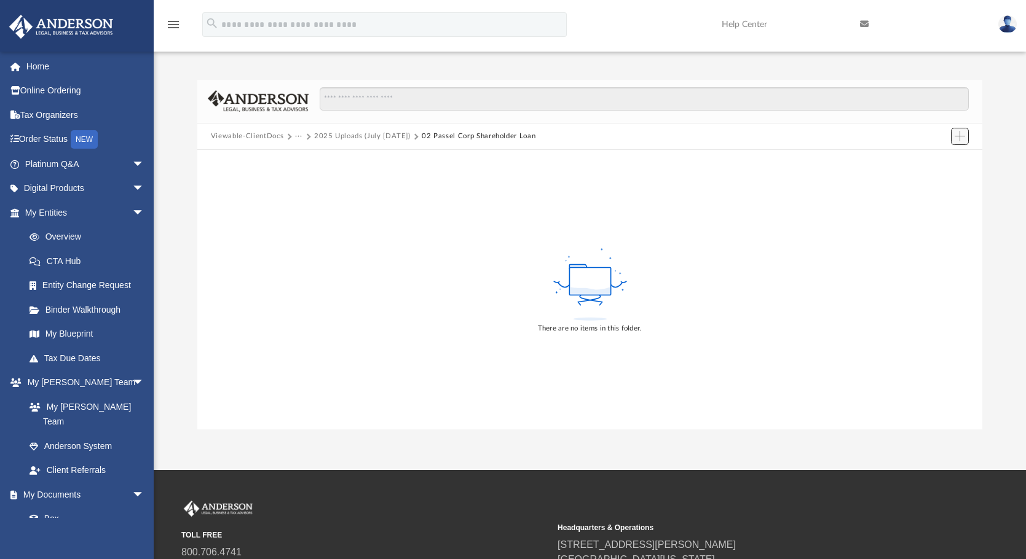
click at [960, 133] on span "Add" at bounding box center [960, 136] width 10 height 10
click at [931, 162] on li "Upload" at bounding box center [942, 161] width 39 height 13
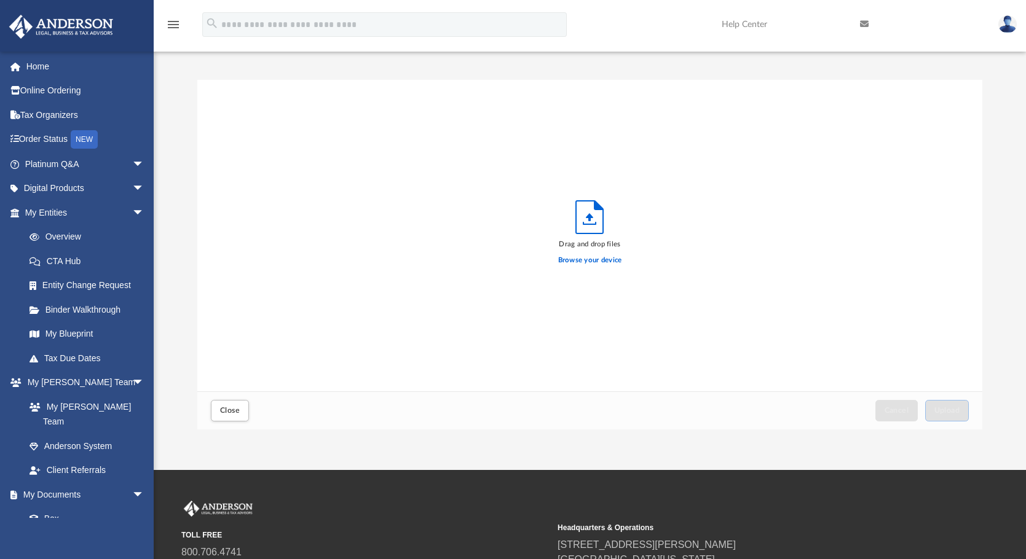
scroll to position [302, 776]
click at [599, 258] on label "Browse your device" at bounding box center [590, 260] width 64 height 11
click at [0, 0] on input "Browse your device" at bounding box center [0, 0] width 0 height 0
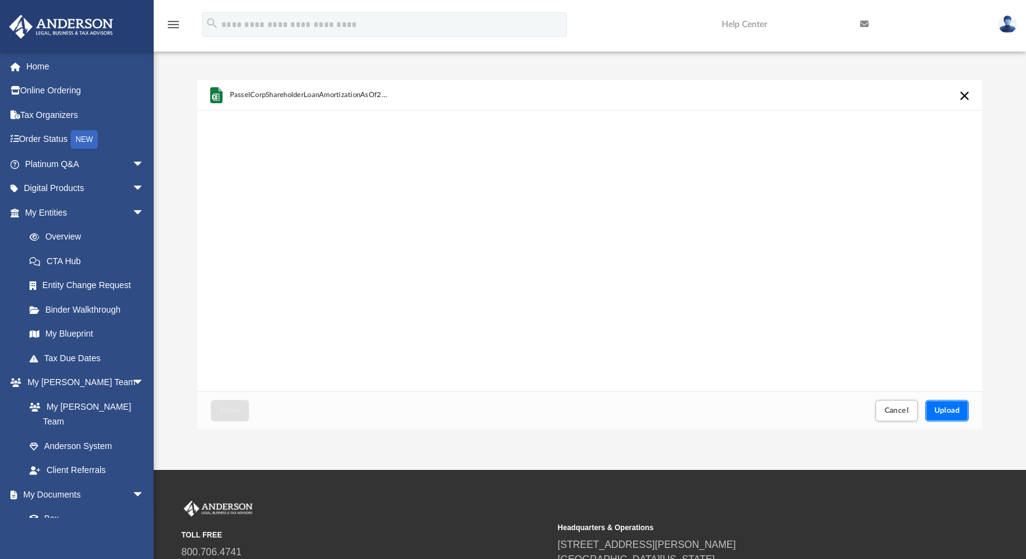
click at [941, 408] on span "Upload" at bounding box center [948, 410] width 26 height 7
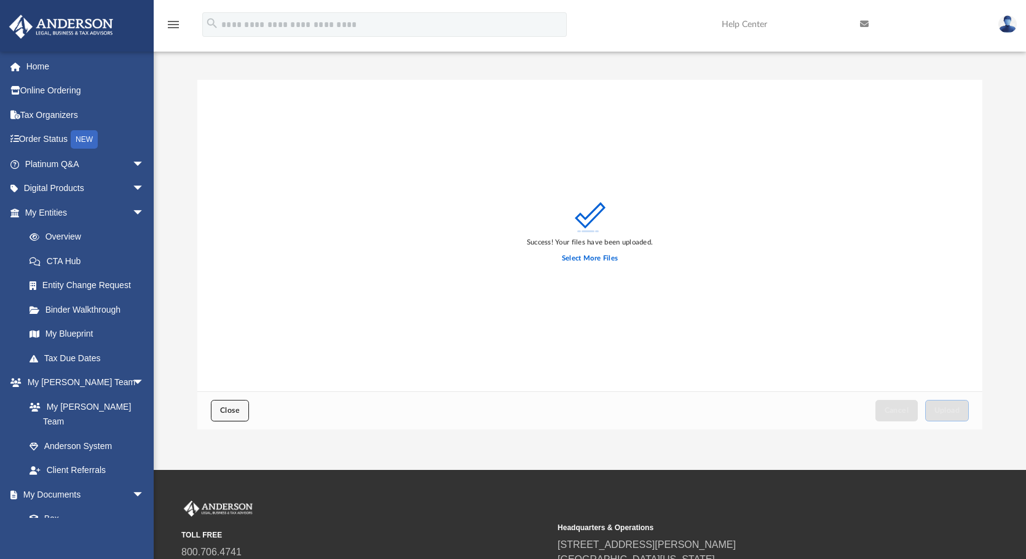
click at [227, 408] on span "Close" at bounding box center [230, 410] width 20 height 7
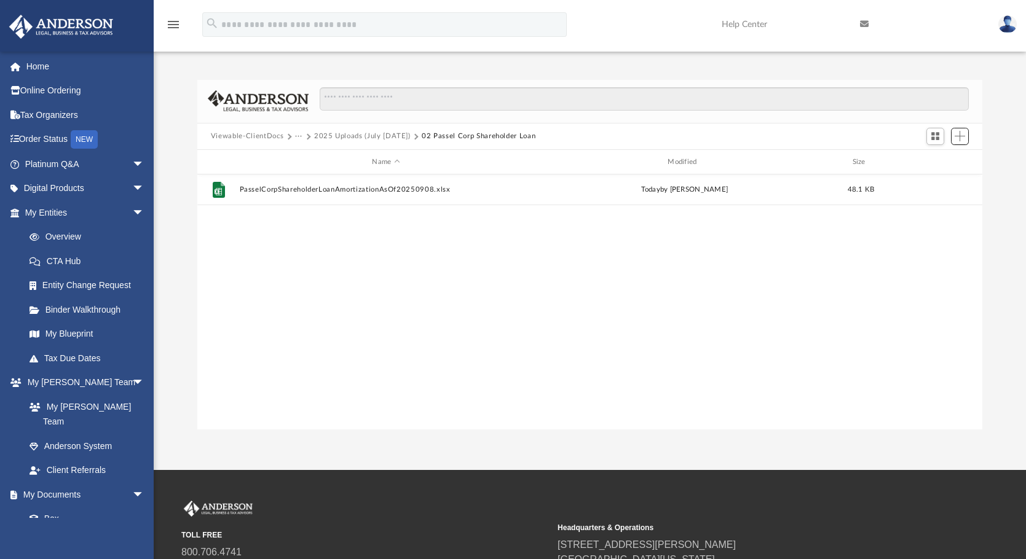
scroll to position [271, 776]
click at [402, 135] on button "2025 Uploads (July 25 - Jun 26)" at bounding box center [362, 136] width 97 height 11
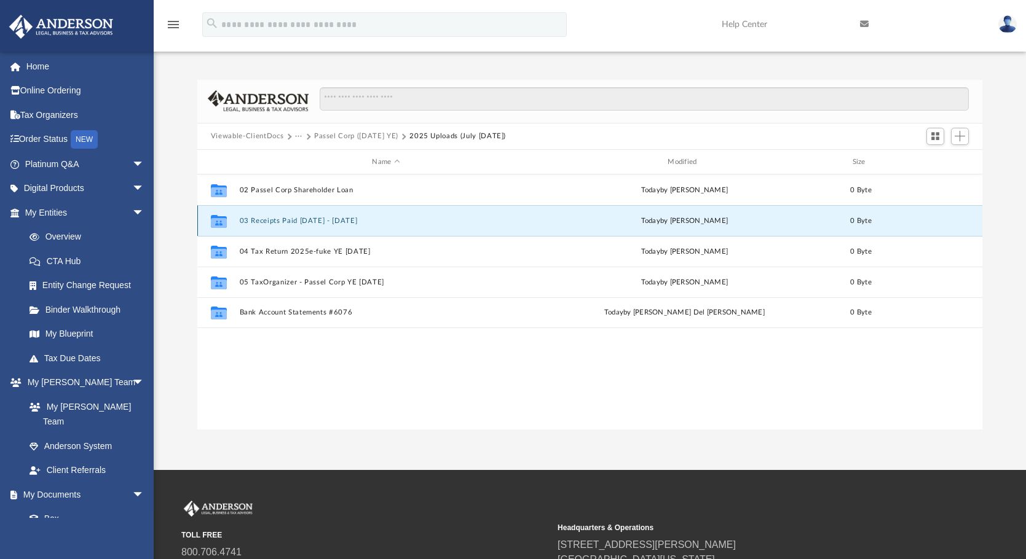
click at [267, 219] on button "03 Receipts Paid 7-1-2025 - 6-30-2026" at bounding box center [385, 221] width 293 height 8
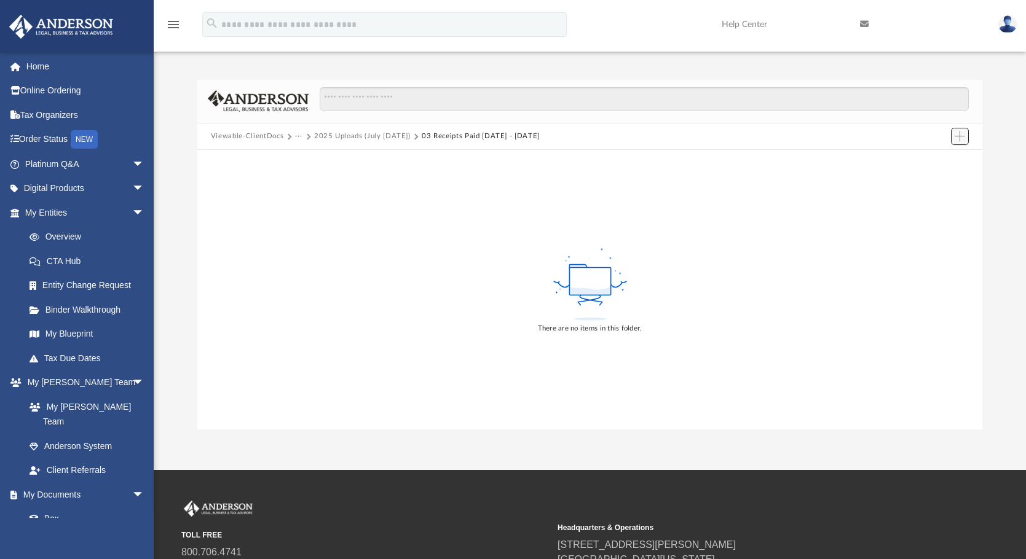
click at [959, 135] on span "Add" at bounding box center [960, 136] width 10 height 10
click at [933, 161] on li "Upload" at bounding box center [942, 161] width 39 height 13
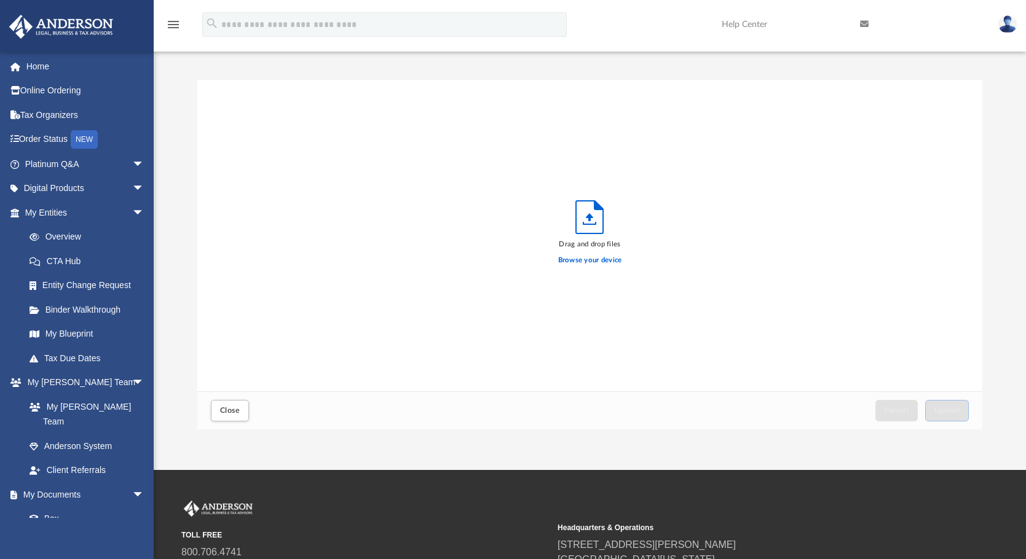
scroll to position [302, 776]
click at [594, 261] on label "Browse your device" at bounding box center [590, 260] width 64 height 11
click at [0, 0] on input "Browse your device" at bounding box center [0, 0] width 0 height 0
click at [227, 408] on span "Close" at bounding box center [230, 410] width 20 height 7
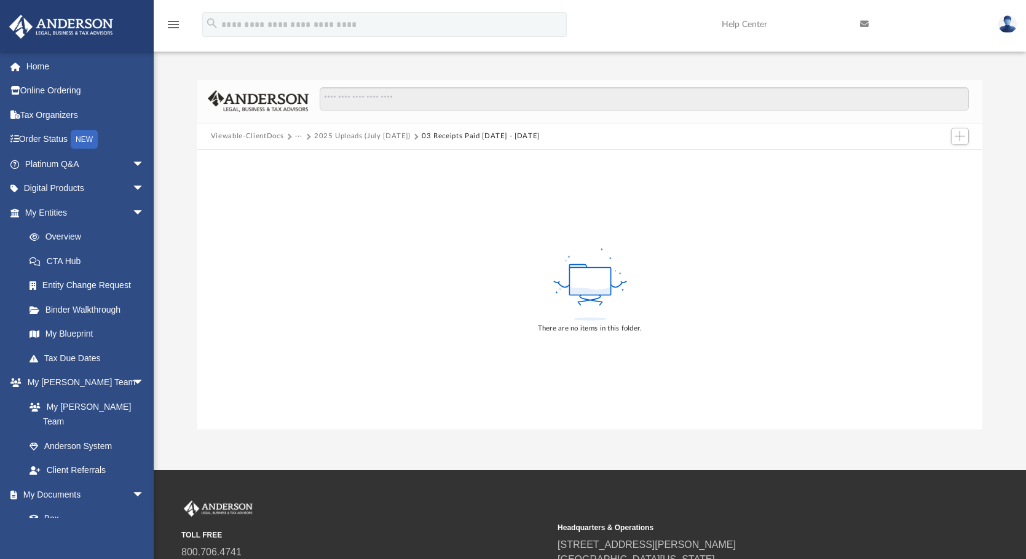
click at [447, 135] on button "03 Receipts Paid 7-1-2025 - 6-30-2026" at bounding box center [481, 136] width 118 height 11
click at [403, 133] on button "2025 Uploads (July 25 - Jun 26)" at bounding box center [362, 136] width 97 height 11
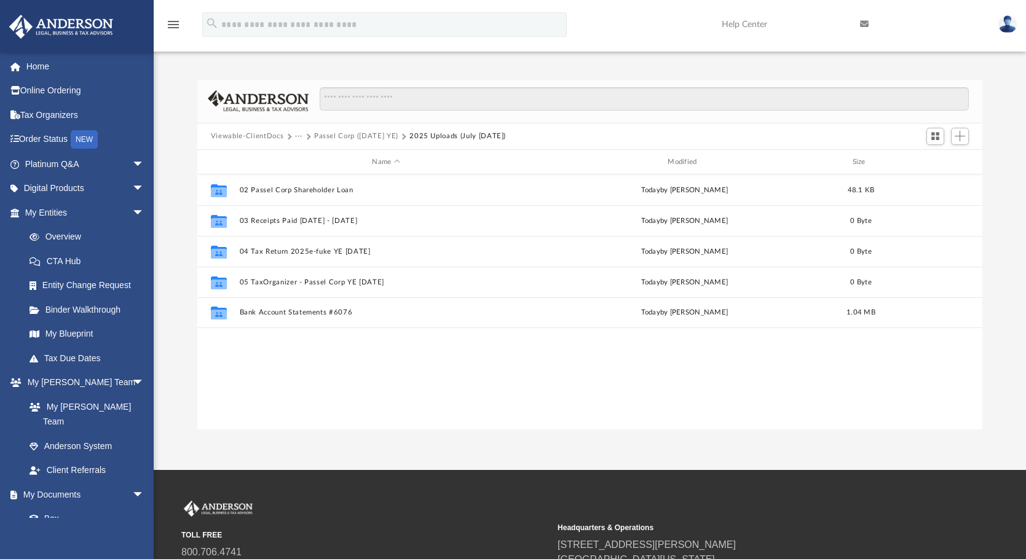
scroll to position [271, 776]
click at [1006, 22] on img at bounding box center [1007, 24] width 18 height 18
click at [785, 106] on link "Logout" at bounding box center [807, 107] width 123 height 25
